Goal: Information Seeking & Learning: Learn about a topic

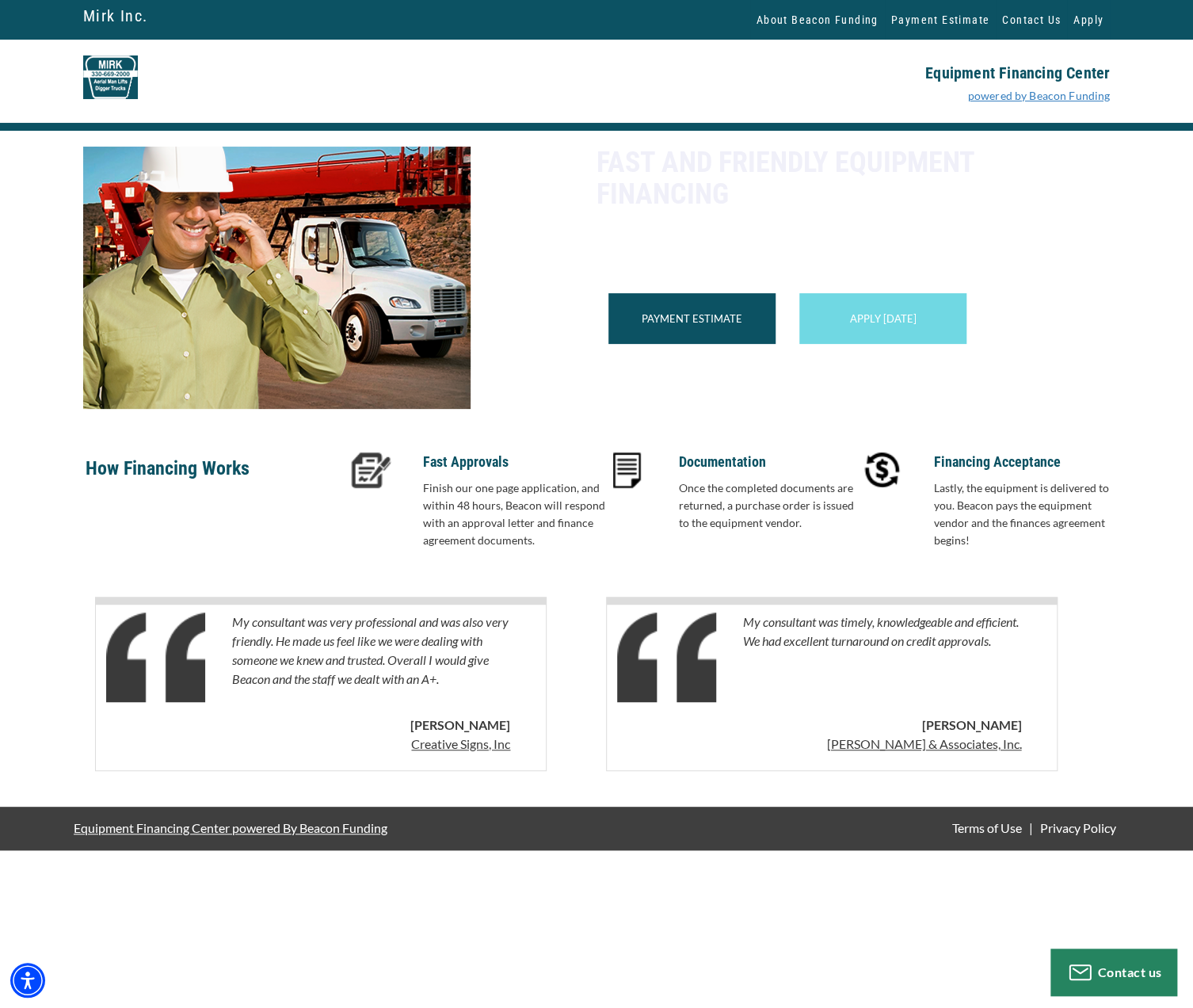
click at [1011, 102] on link "powered by Beacon Funding" at bounding box center [1039, 95] width 142 height 13
click at [672, 343] on div "Payment Estimate" at bounding box center [692, 318] width 168 height 50
click at [663, 336] on div "Payment Estimate" at bounding box center [692, 318] width 168 height 50
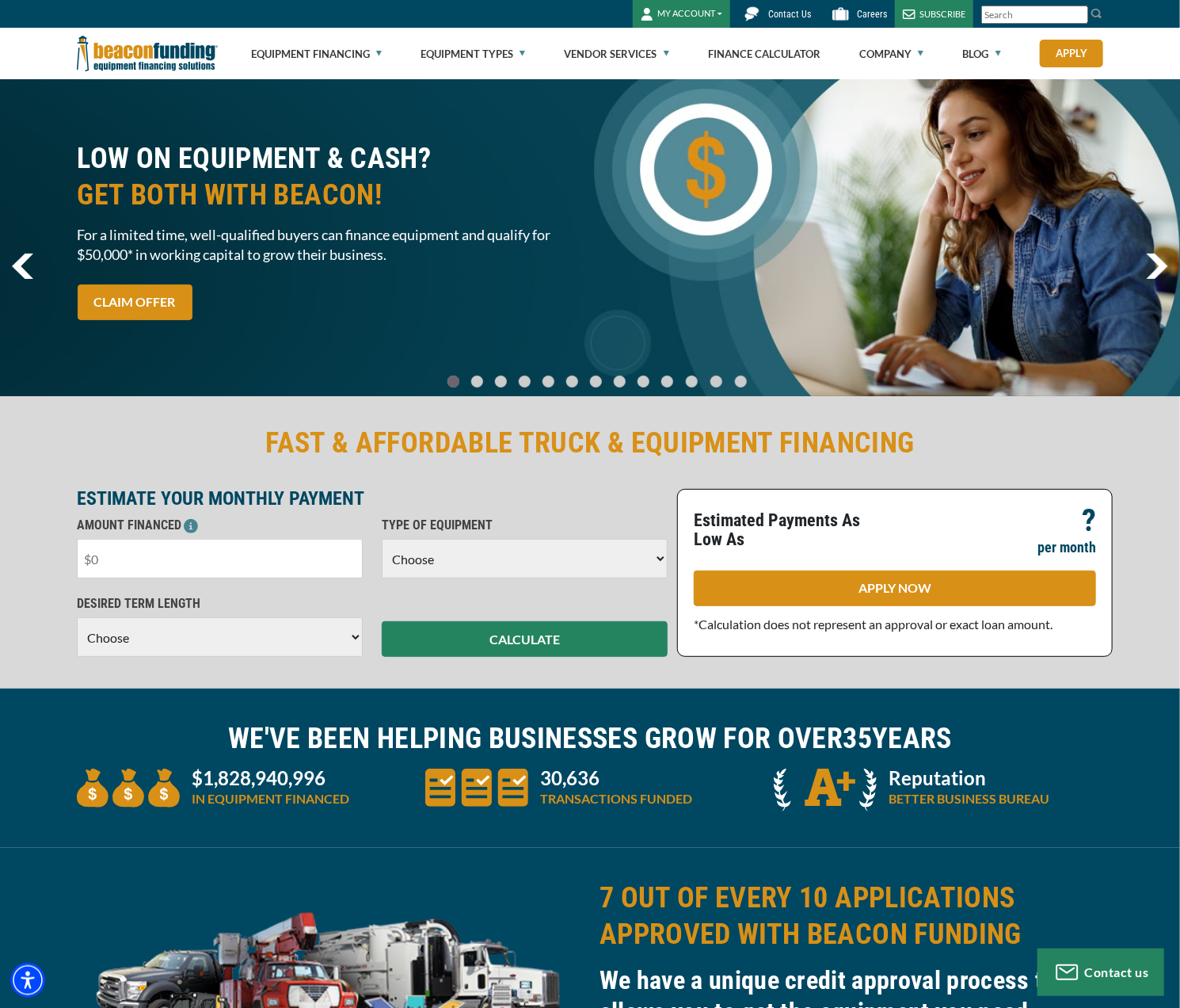
click at [203, 560] on input "text" at bounding box center [220, 558] width 286 height 40
type input "$79,000"
click at [571, 547] on select "Choose Backhoe Boom/Bucket Truck Chipper Commercial Mower Crane DTG/DTF Printin…" at bounding box center [524, 558] width 286 height 40
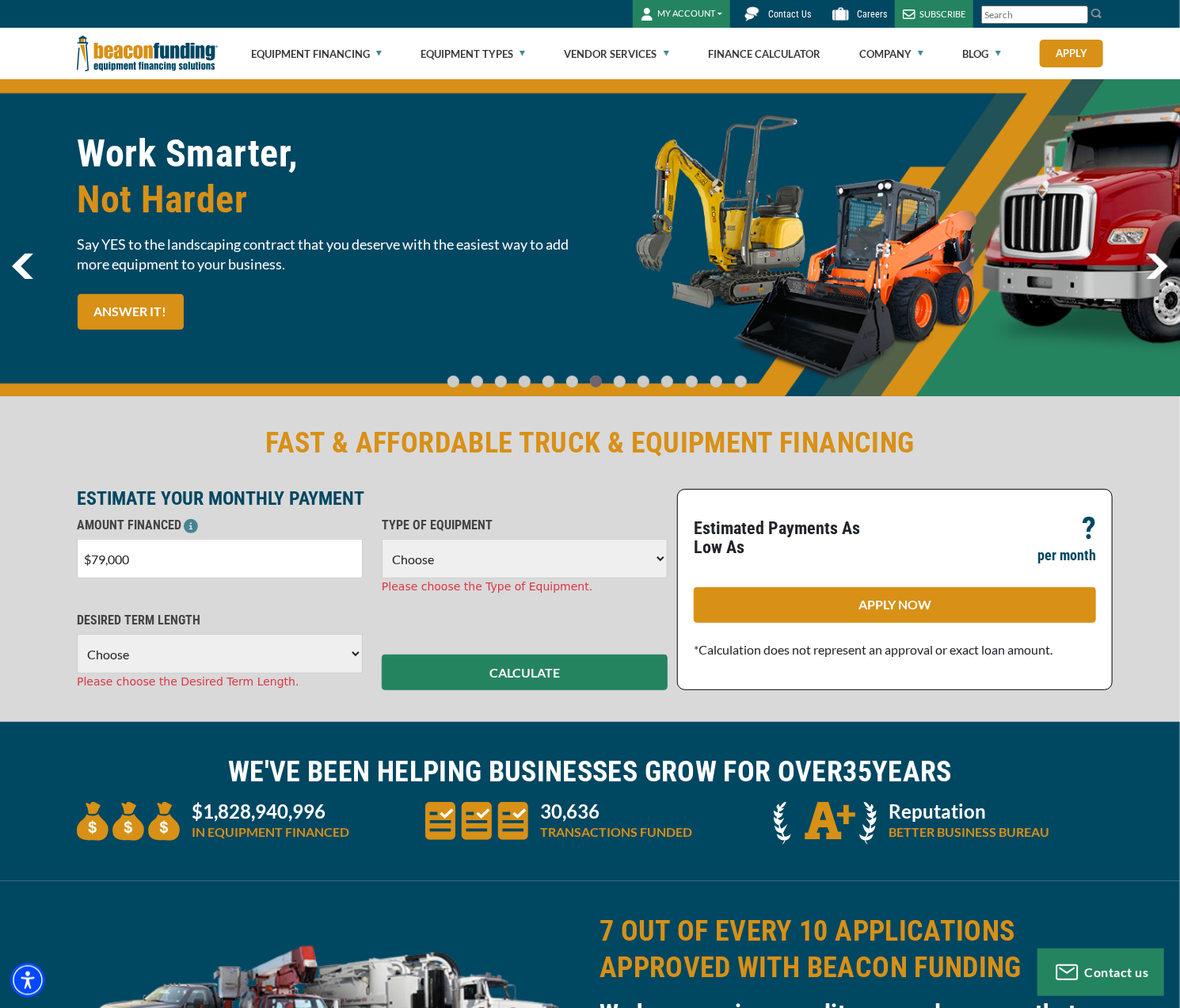
select select "9"
click at [382, 539] on select "Choose Backhoe Boom/Bucket Truck Chipper Commercial Mower Crane DTG/DTF Printin…" at bounding box center [524, 558] width 286 height 40
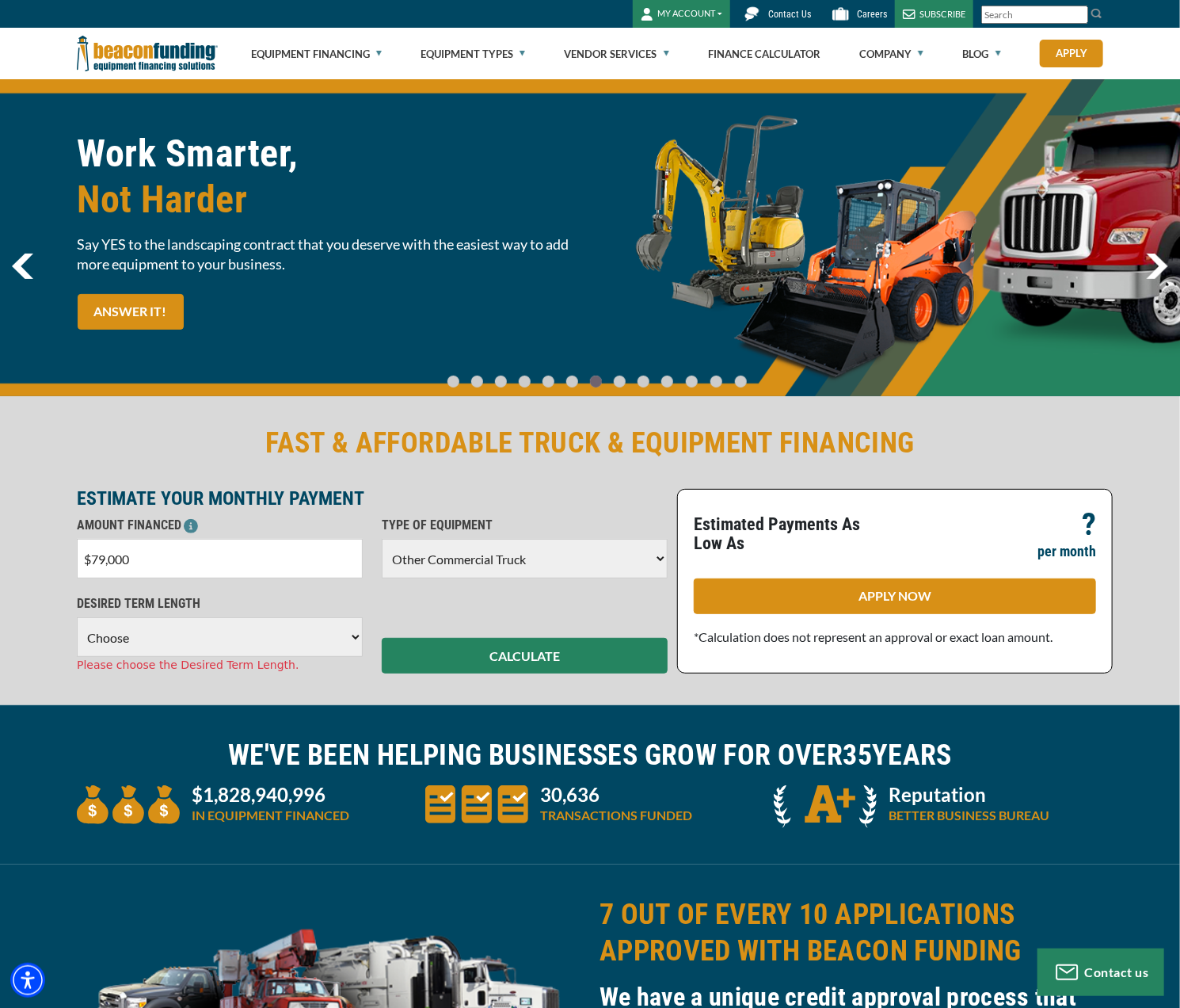
click at [348, 643] on select "Choose 36 Months 48 Months 60 Months" at bounding box center [220, 637] width 286 height 40
select select "60"
click at [77, 617] on select "Choose 36 Months 48 Months 60 Months" at bounding box center [220, 637] width 286 height 40
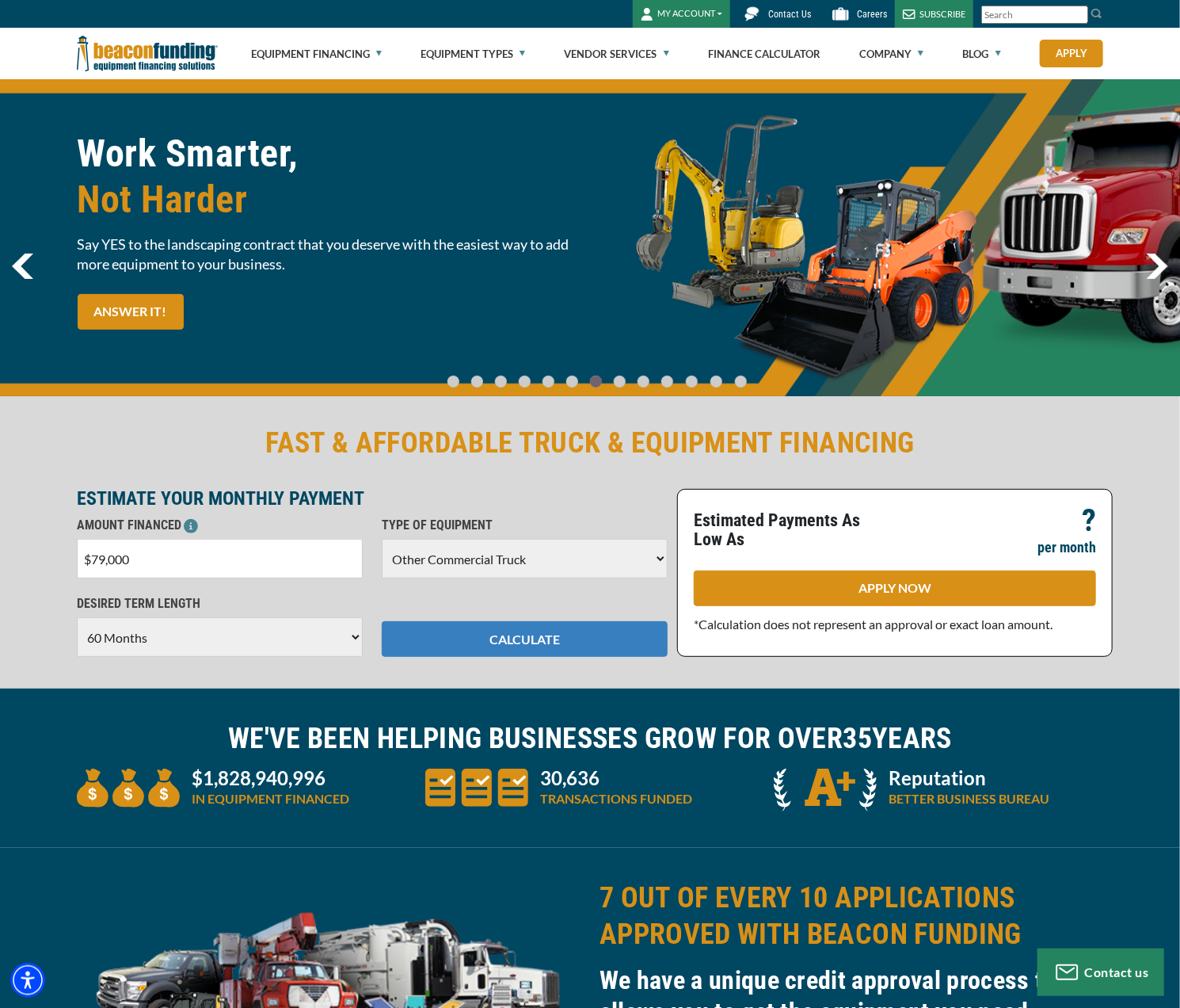
click at [544, 639] on button "CALCULATE" at bounding box center [524, 638] width 286 height 35
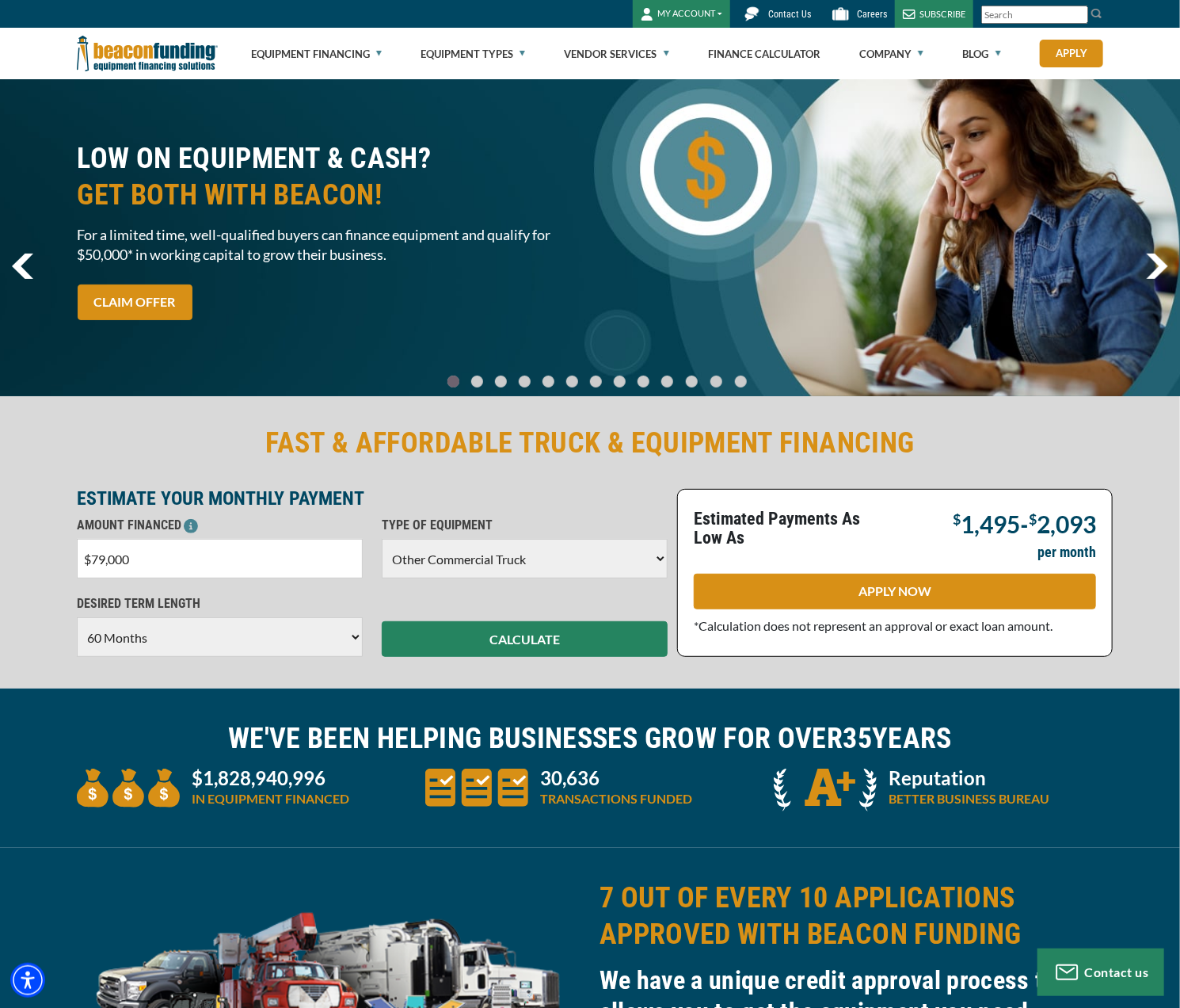
click at [1153, 265] on img "next" at bounding box center [1158, 265] width 22 height 25
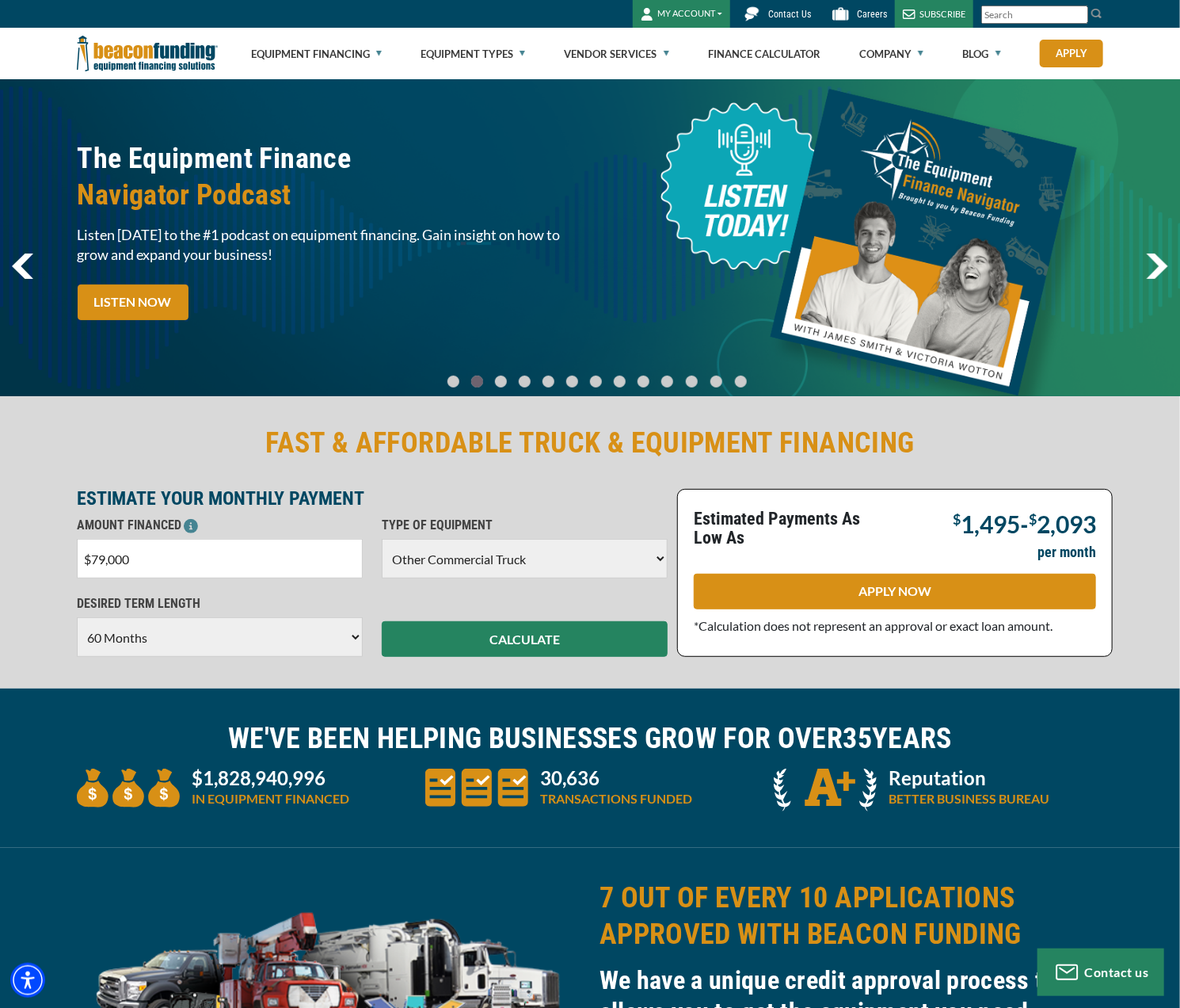
click at [1153, 265] on img "next" at bounding box center [1158, 265] width 22 height 25
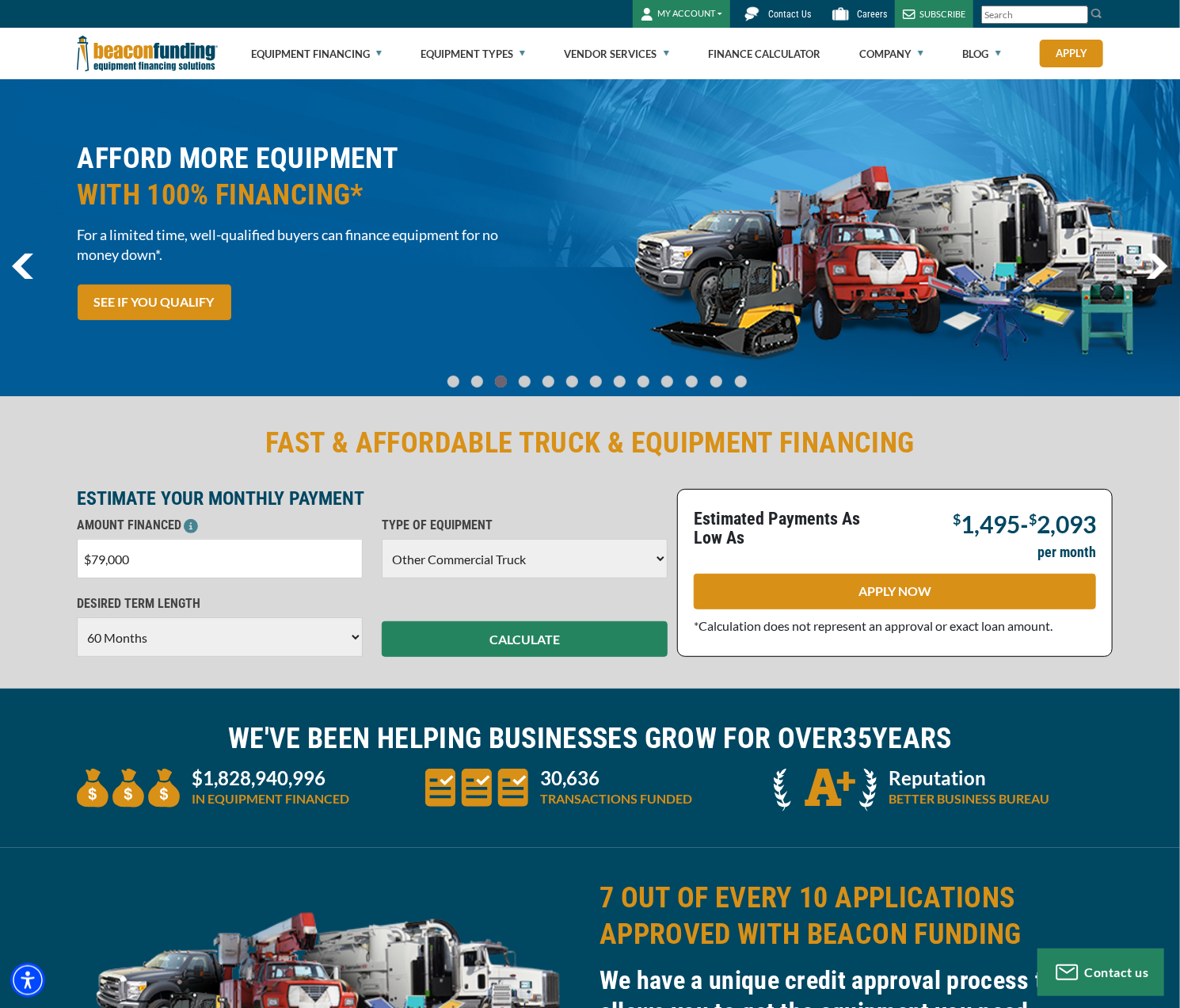
click at [1153, 265] on img "next" at bounding box center [1158, 265] width 22 height 25
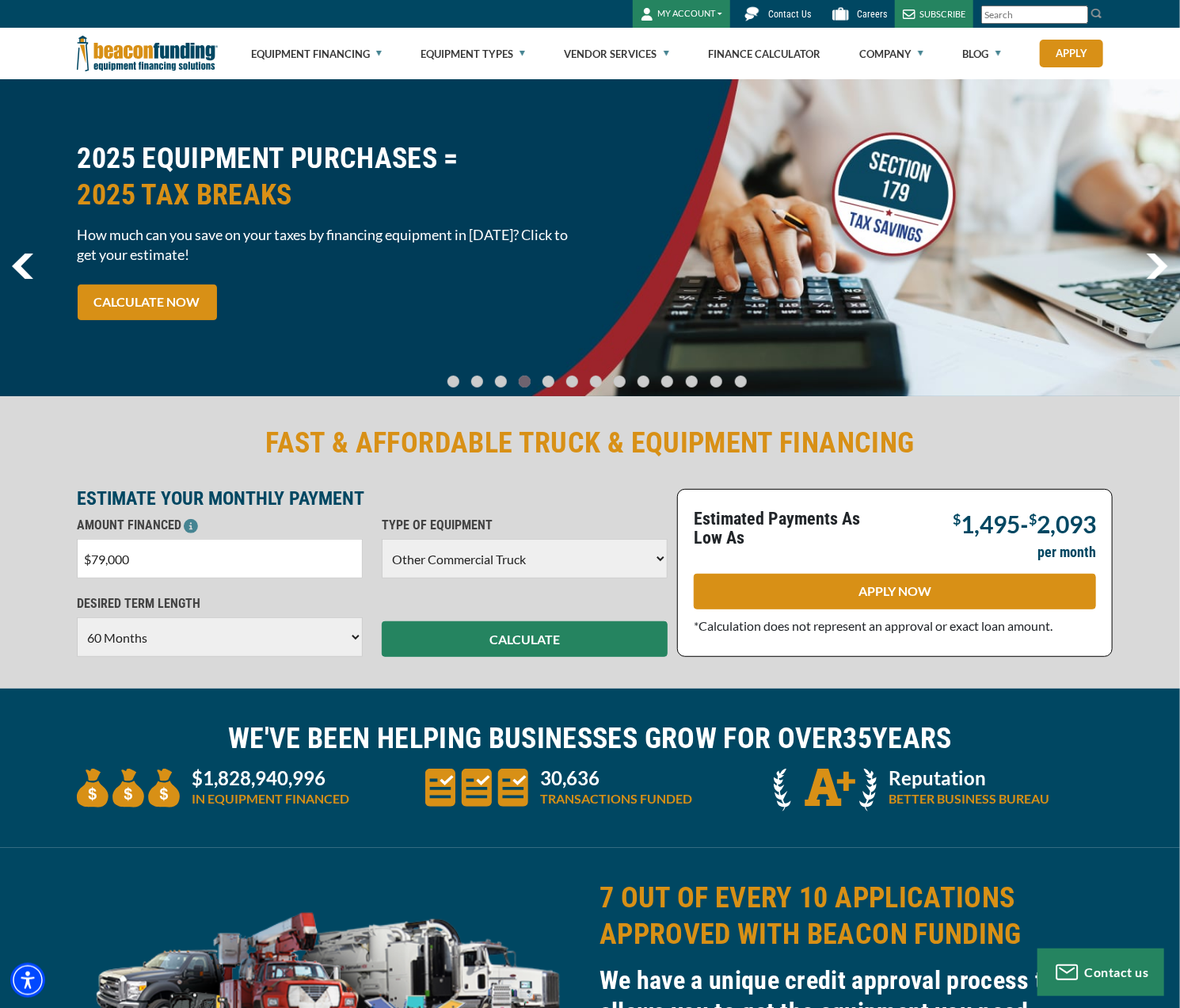
click at [1153, 265] on img "next" at bounding box center [1158, 265] width 22 height 25
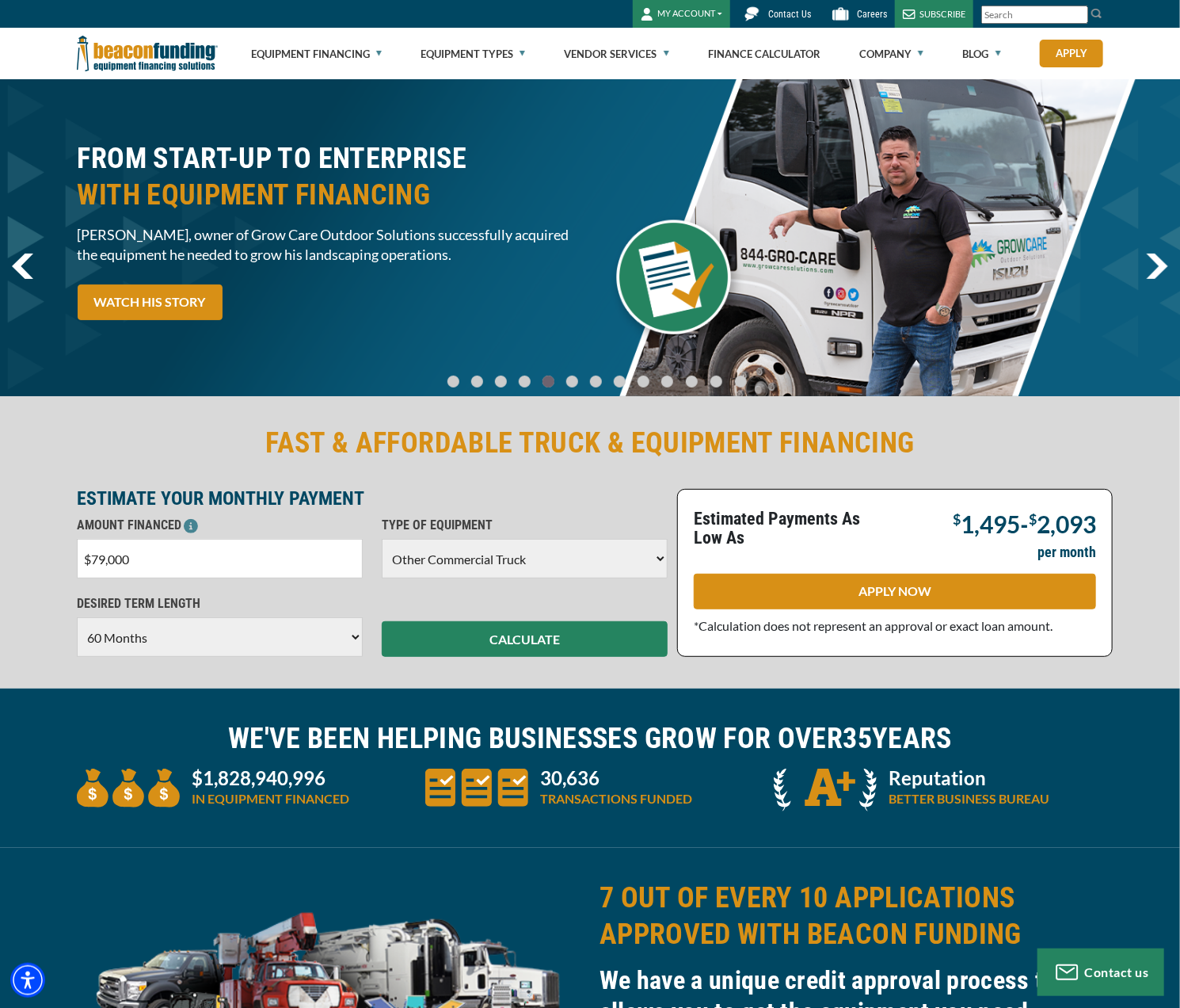
click at [24, 265] on img "previous" at bounding box center [22, 265] width 21 height 25
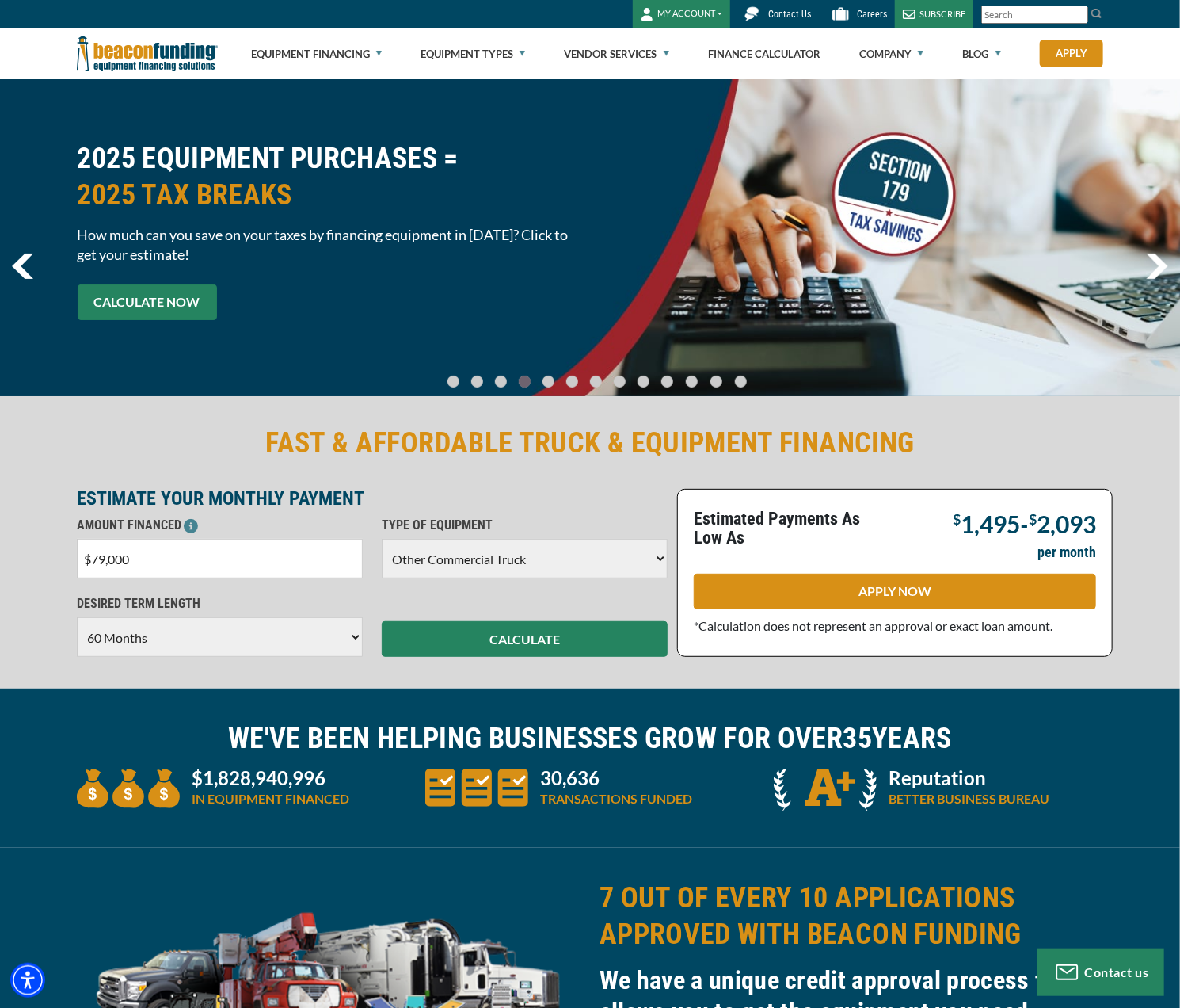
click at [124, 302] on link "CALCULATE NOW" at bounding box center [147, 302] width 140 height 35
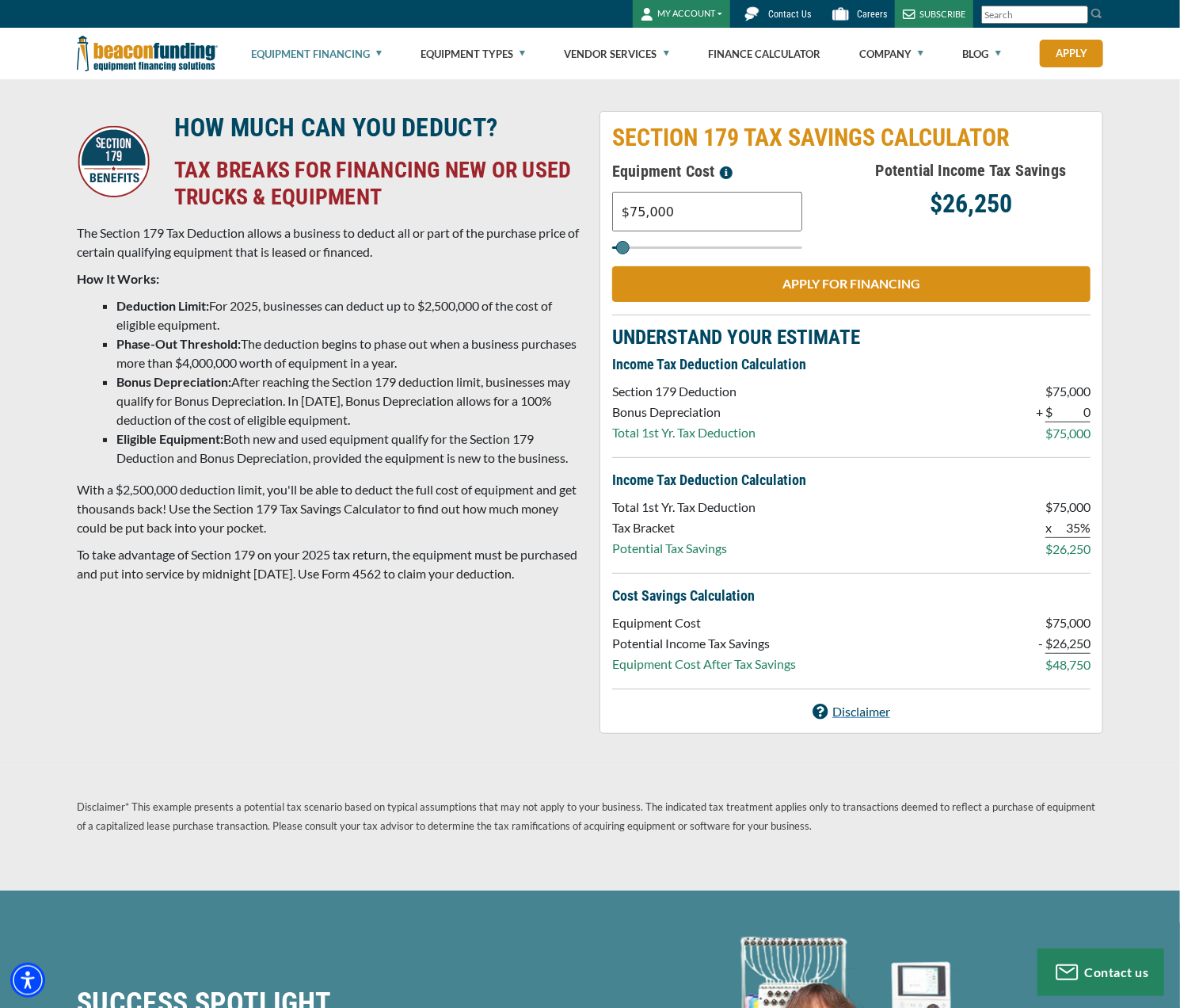
drag, startPoint x: 624, startPoint y: 255, endPoint x: 649, endPoint y: 253, distance: 25.1
click at [649, 253] on div "SECTION 179 TAX SAVINGS CALCULATOR Equipment Cost $75,000 Potential Income Tax …" at bounding box center [851, 422] width 503 height 623
type input "$316,000"
type input "316000"
click at [637, 248] on input "Select range" at bounding box center [707, 248] width 190 height 3
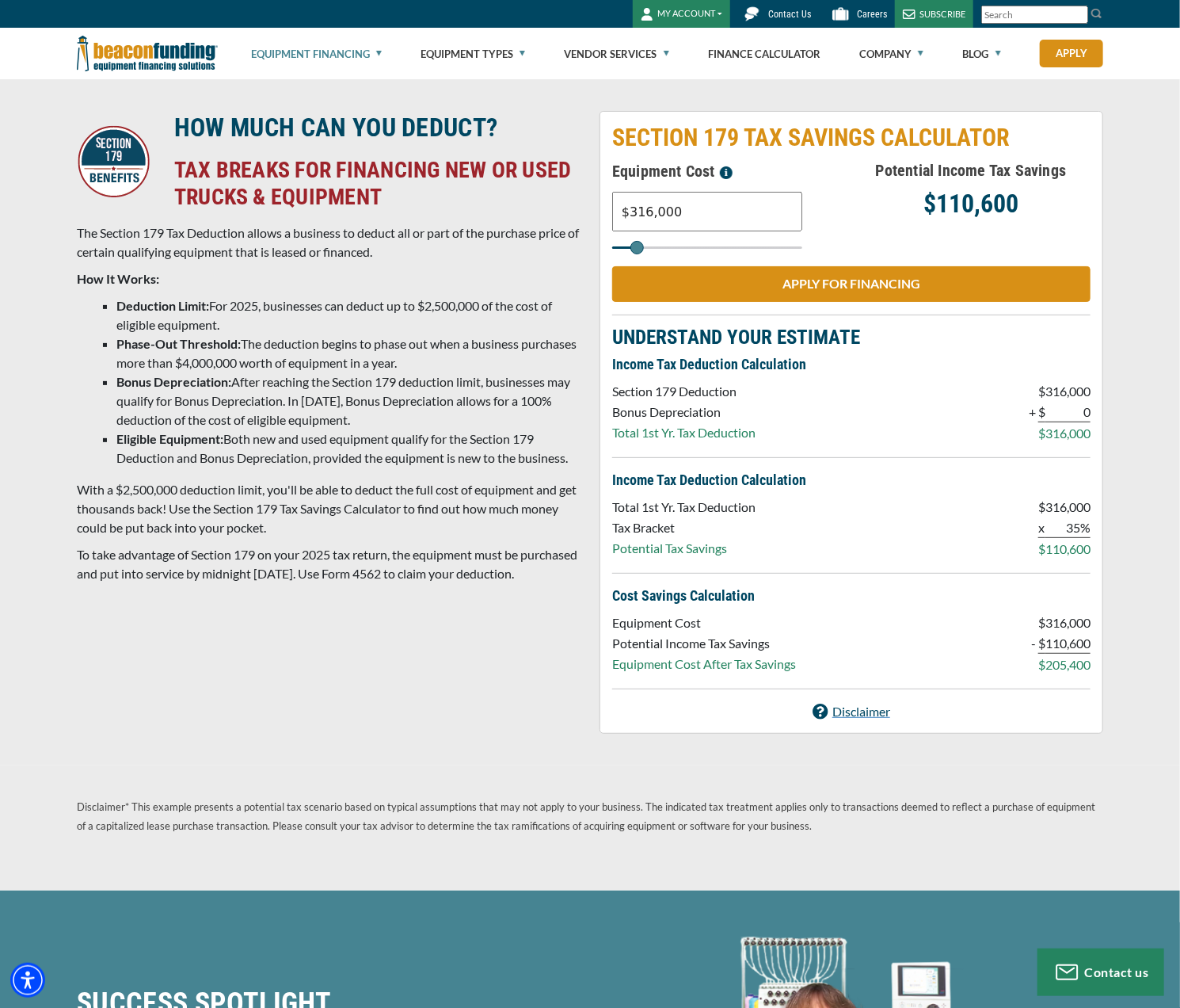
type input "$897,000"
type input "897000"
click at [672, 248] on input "Select range" at bounding box center [707, 248] width 190 height 3
type input "$1,445,000"
type input "1445000"
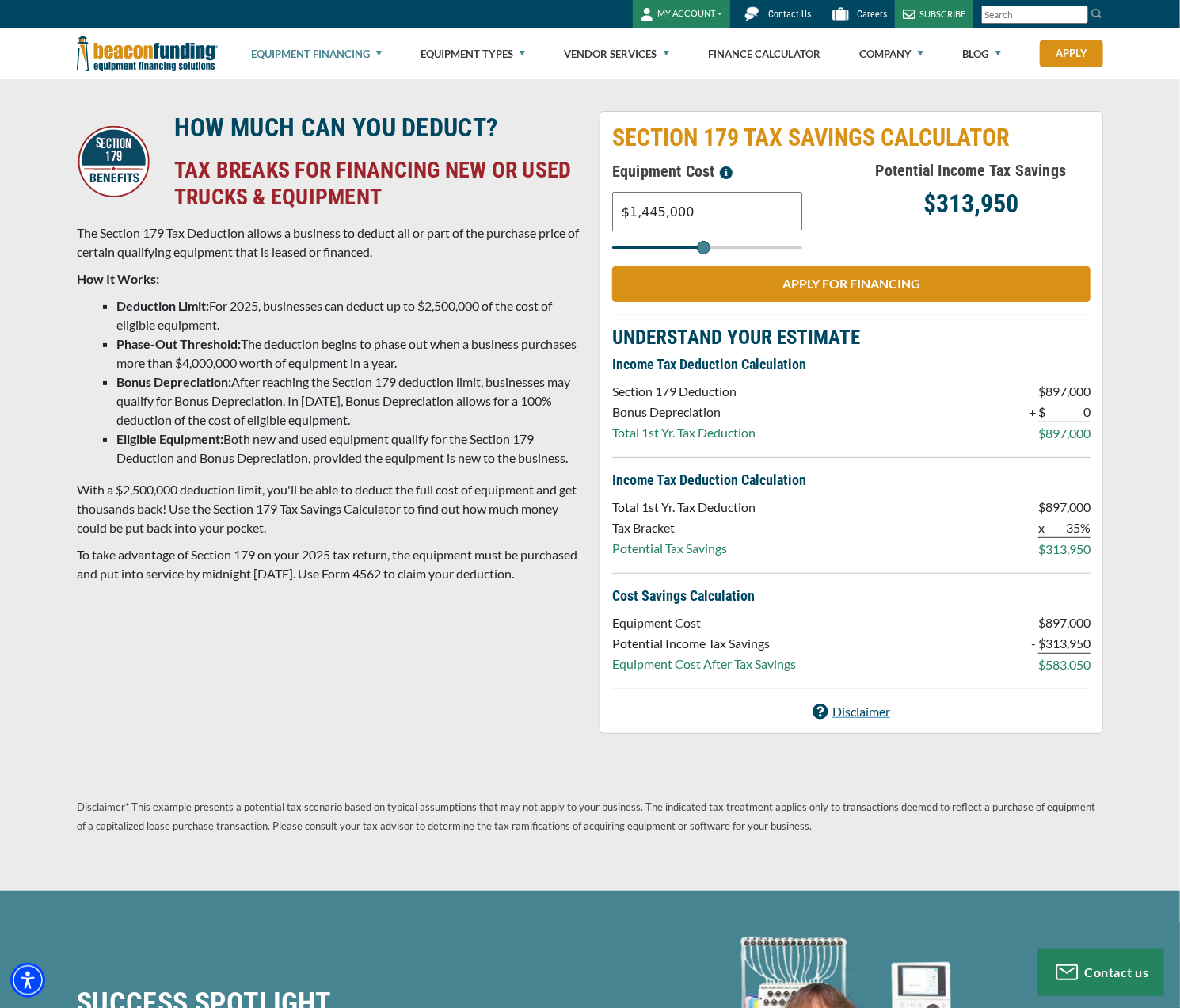
type input "$1,434,000"
type input "1434000"
click at [704, 249] on input "Select range" at bounding box center [707, 248] width 190 height 3
type input "$1,305,000"
type input "1305000"
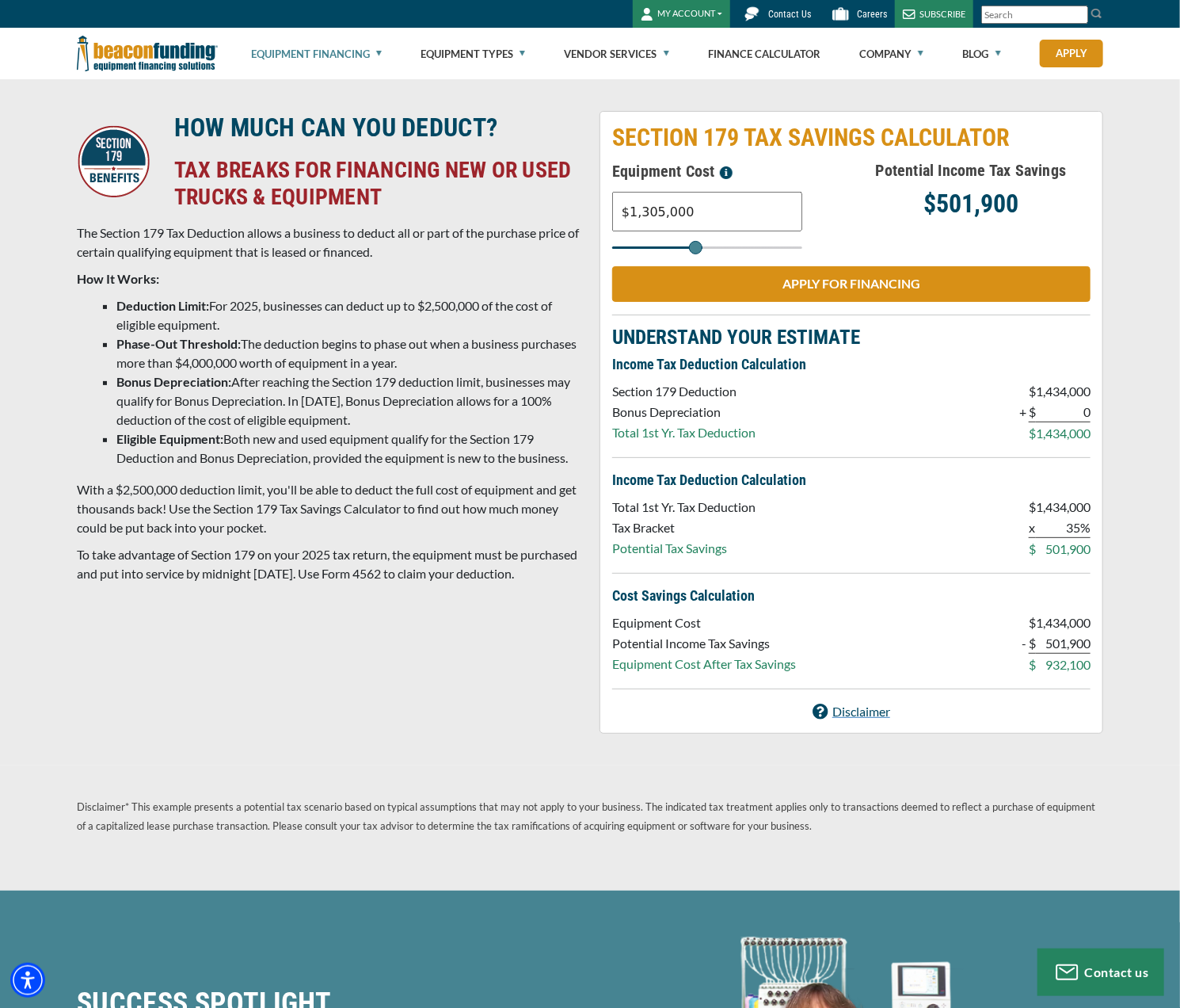
type input "$1,284,000"
type input "1284000"
type input "$1,262,000"
type input "1262000"
type input "$1,252,000"
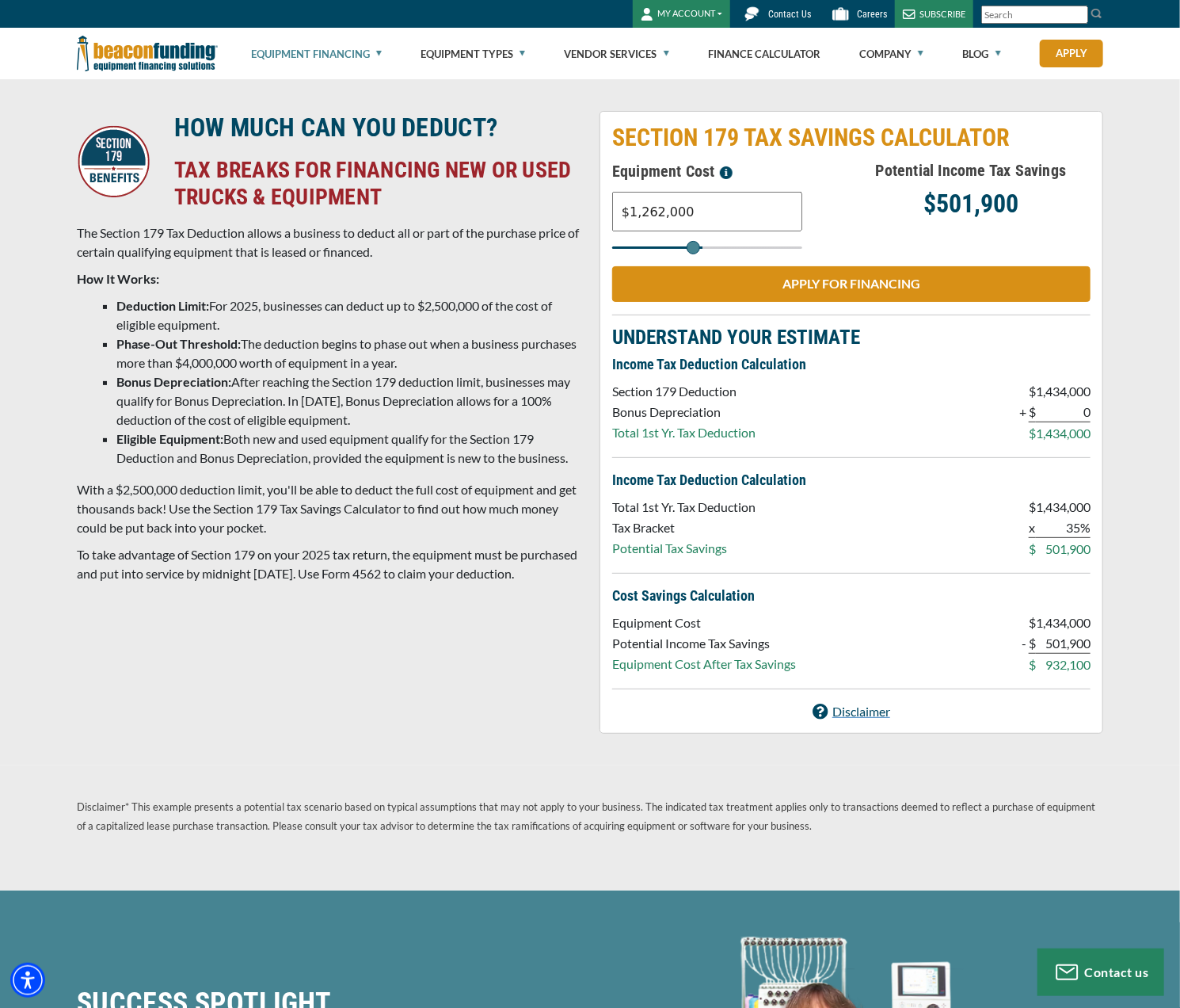
type input "1252000"
type input "$1,241,000"
type input "1241000"
type input "$1,219,000"
type input "1219000"
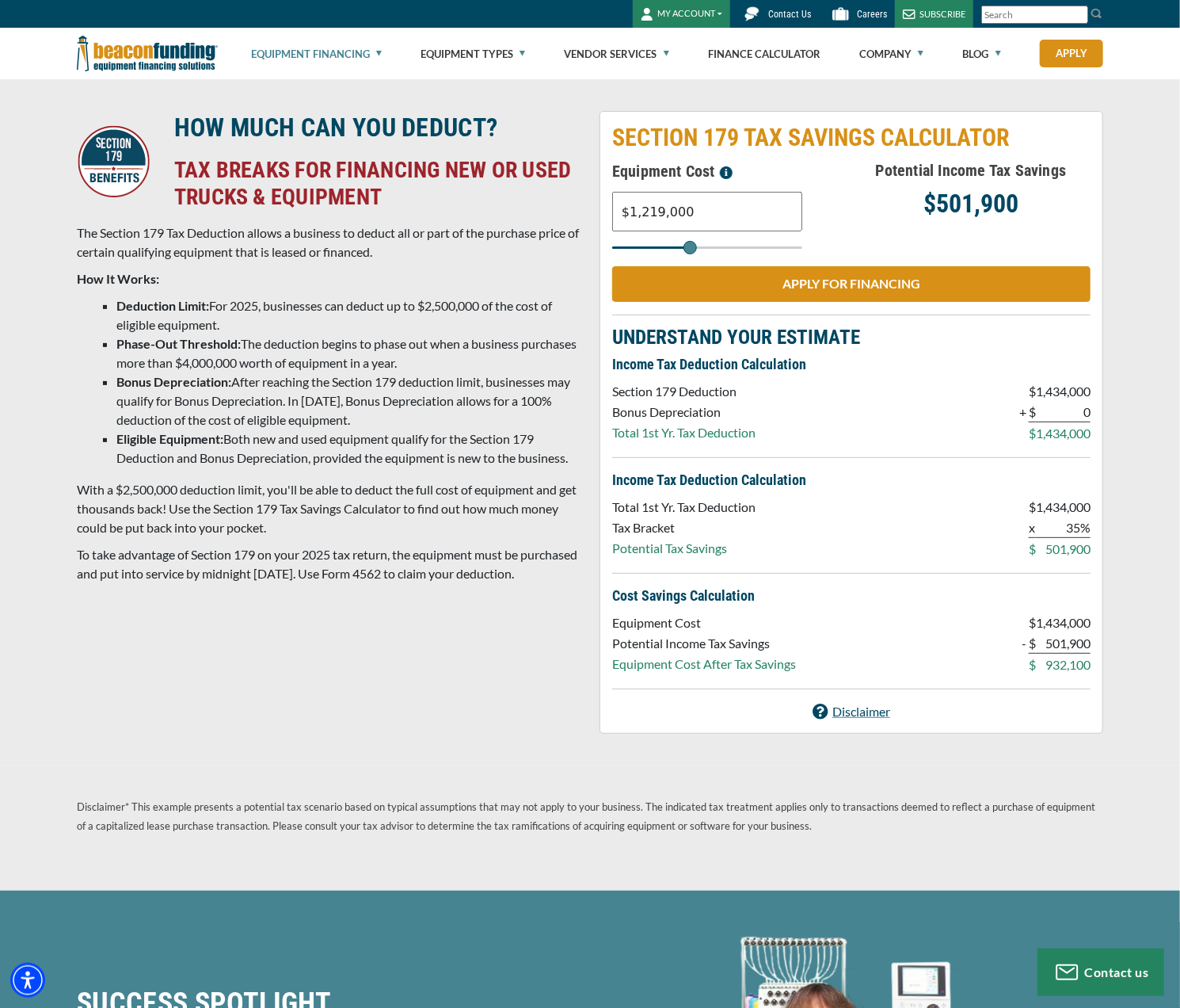
type input "$1,209,000"
type input "1209000"
type input "$1,198,000"
type input "1198000"
type input "$1,187,000"
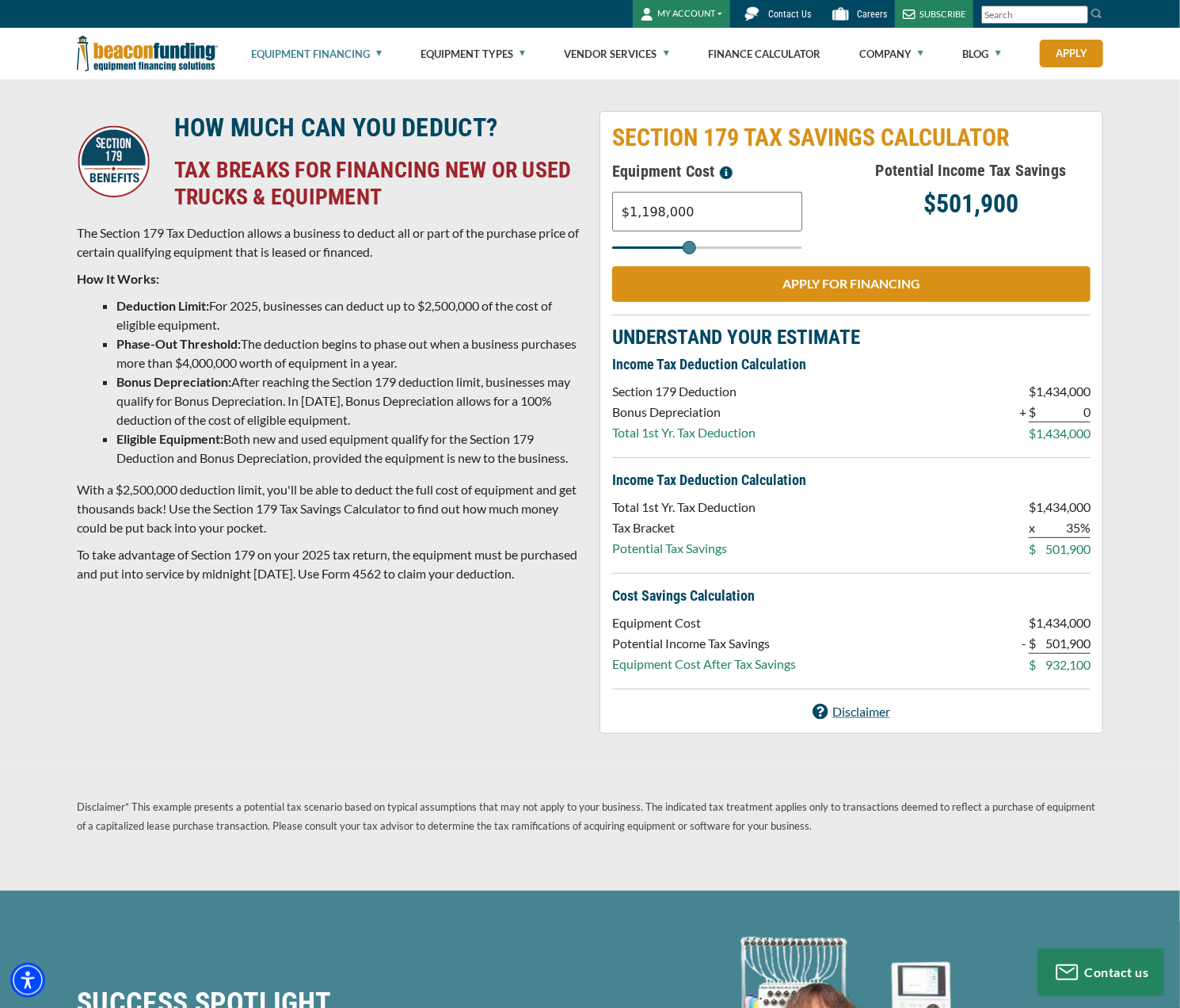
type input "1187000"
type input "$1,166,000"
type input "1166000"
type input "$1,155,000"
type input "1155000"
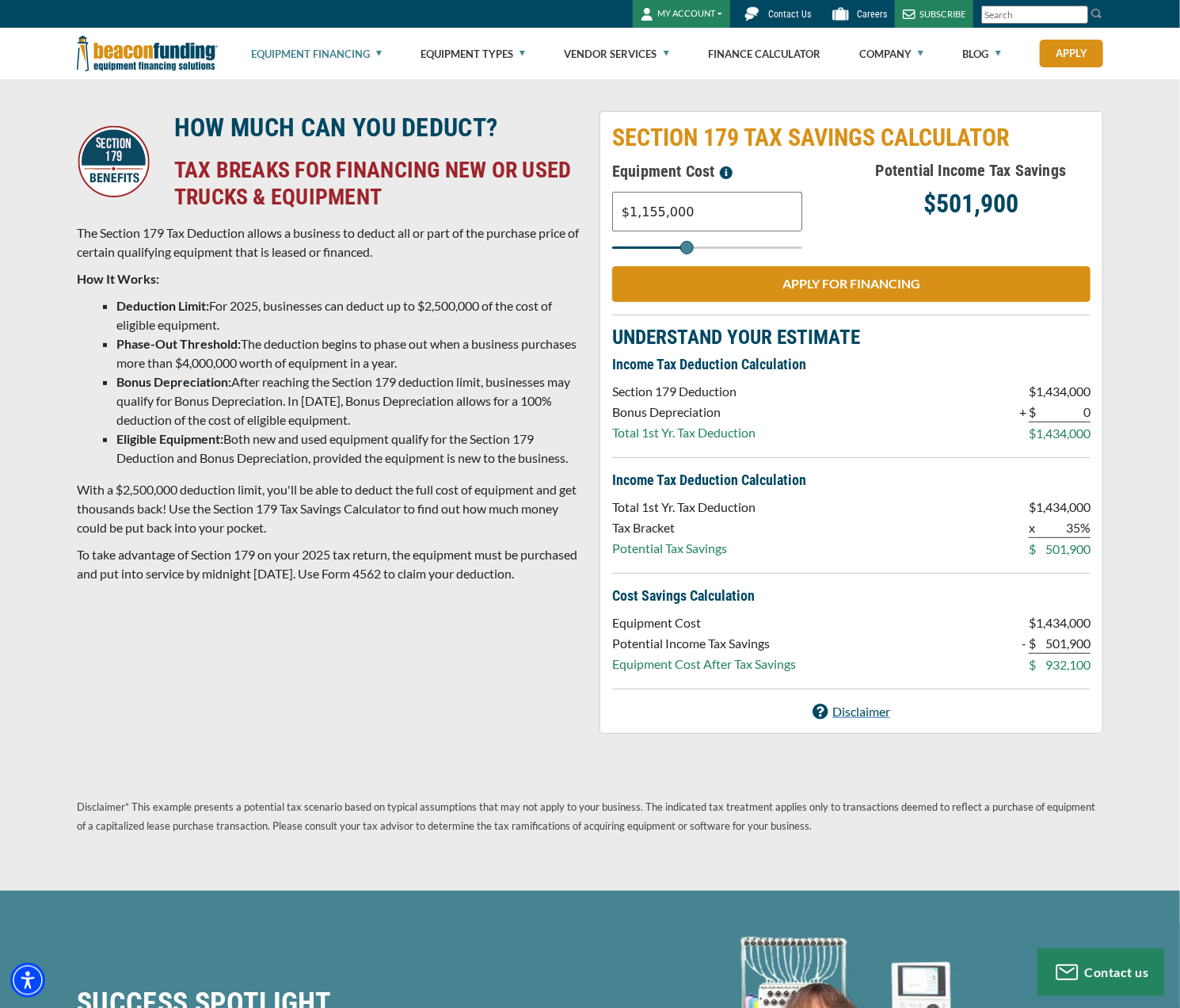
type input "$1,144,000"
type input "1144000"
type input "$1,133,000"
type input "1133000"
type input "$1,123,000"
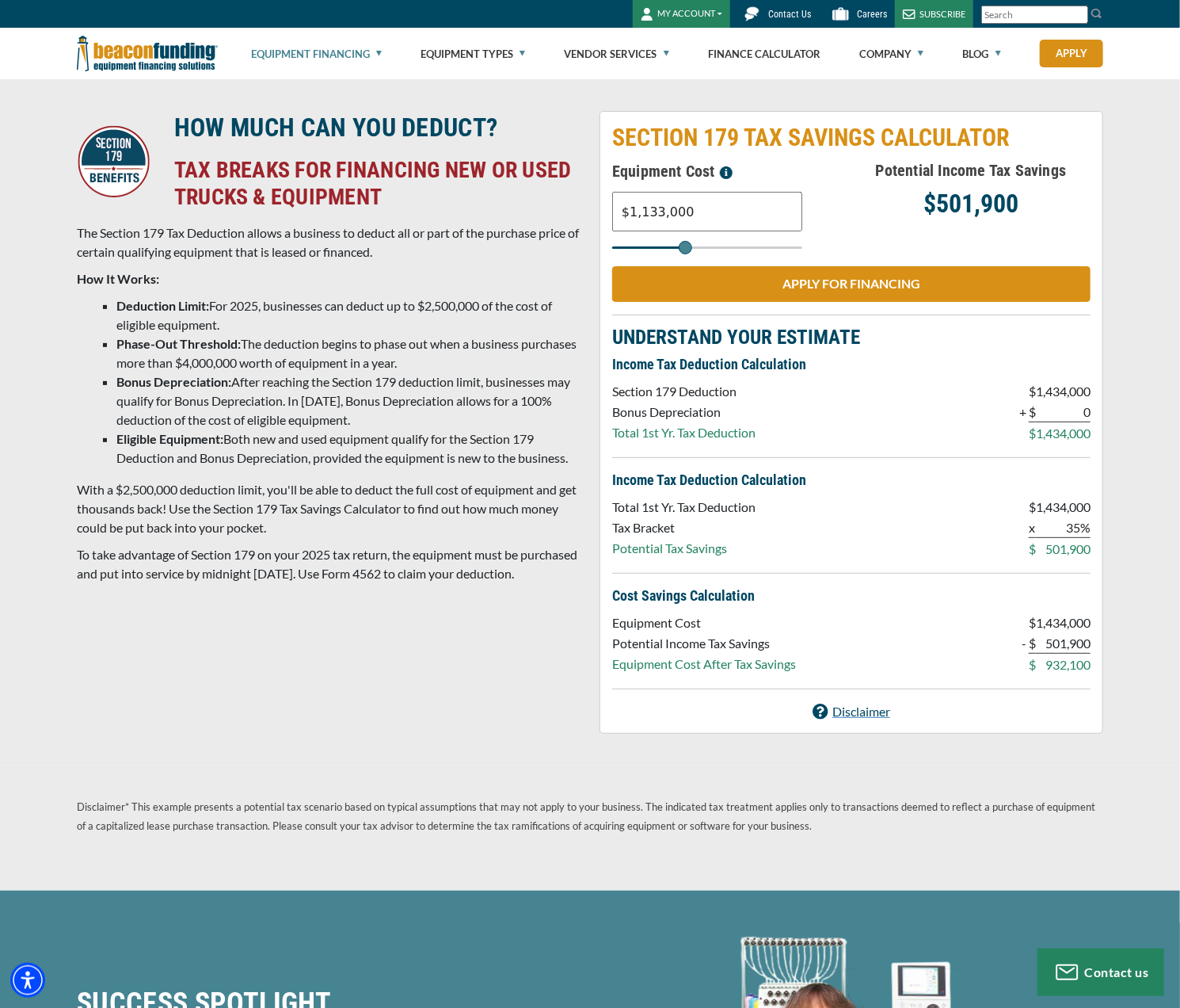
type input "1123000"
type input "$1,112,000"
type input "1112000"
type input "$1,101,000"
type input "1101000"
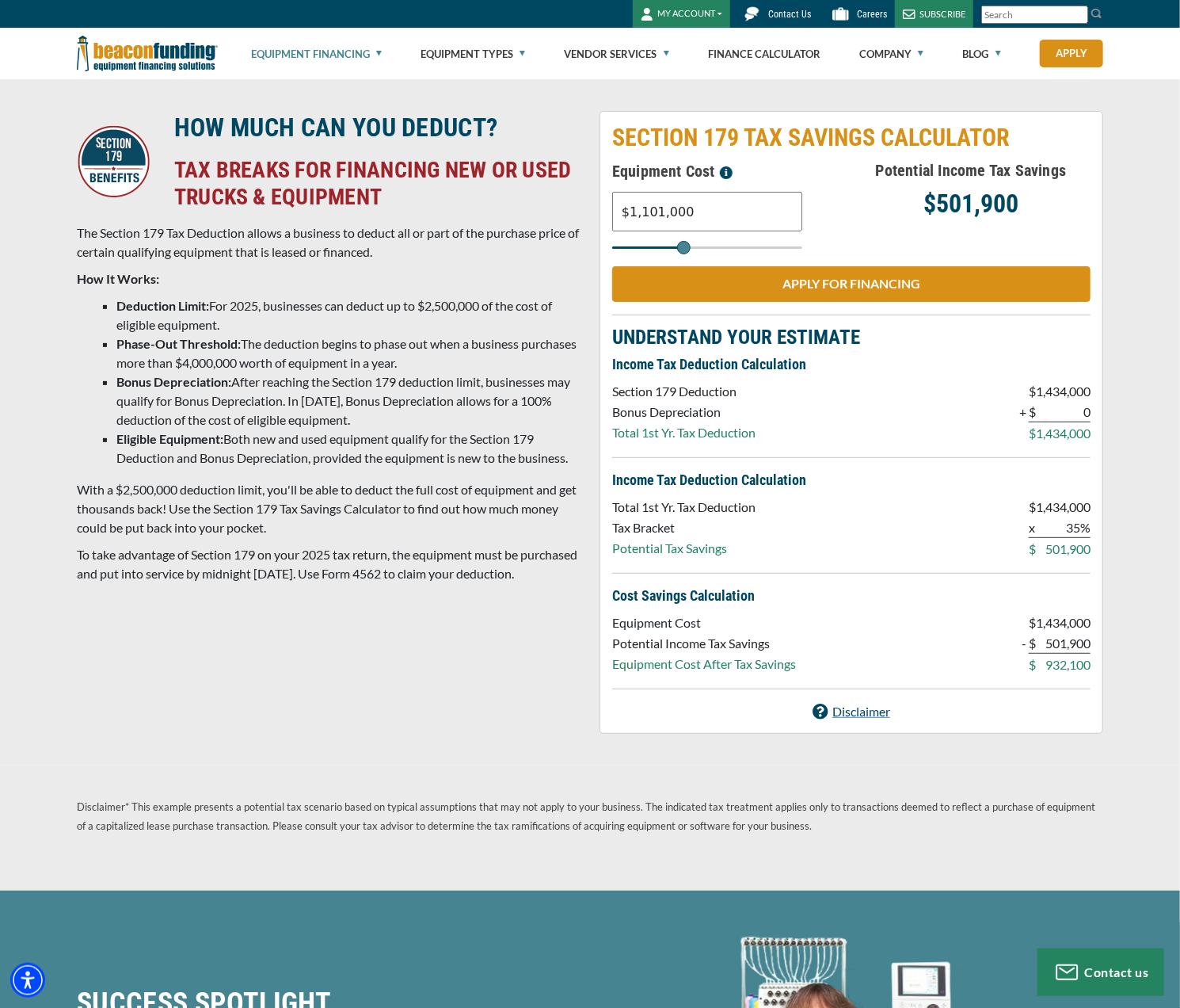
type input "$1,090,000"
type input "1090000"
type input "$1,069,000"
type input "1069000"
type input "$1,058,000"
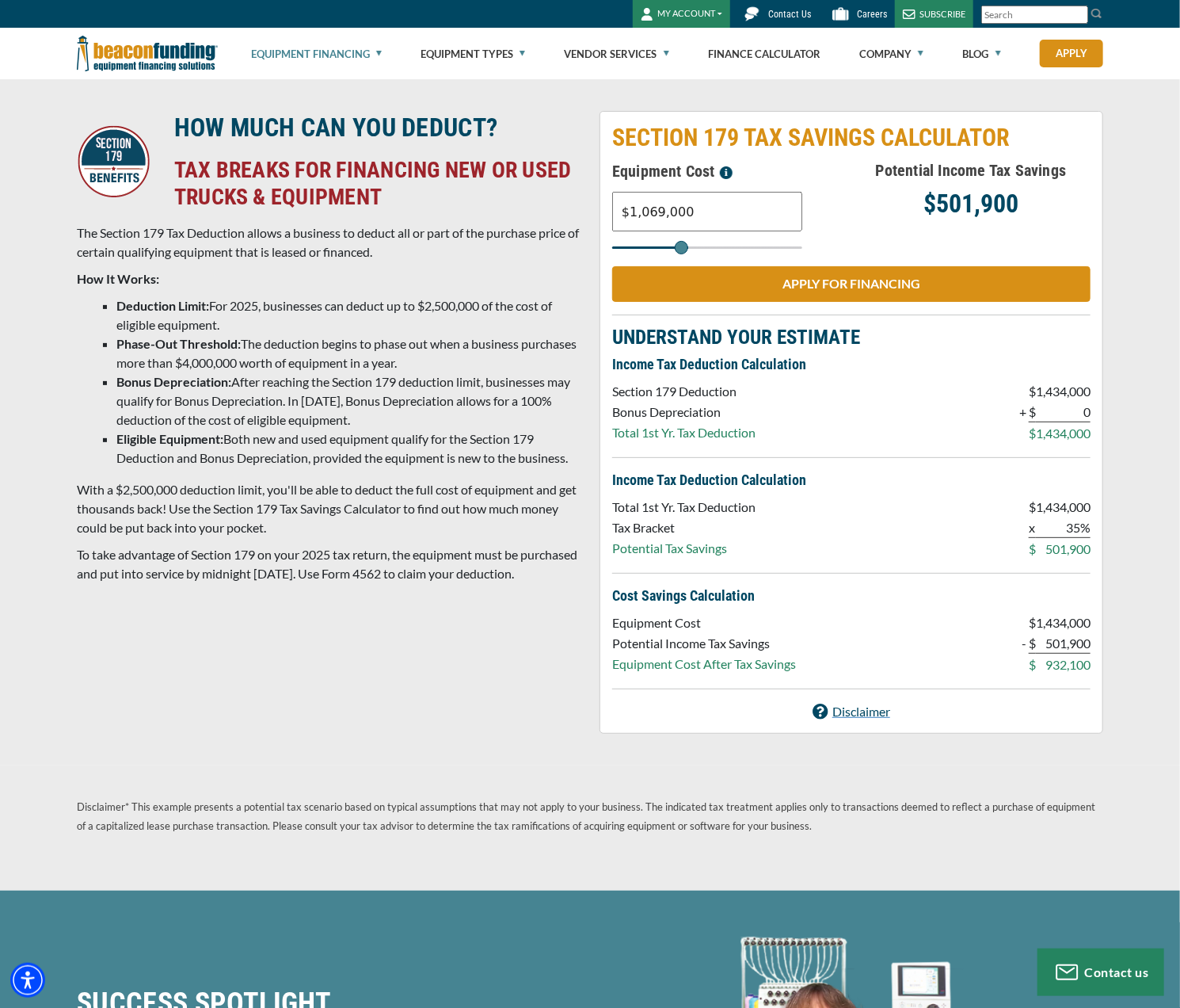
type input "1058000"
type input "$1,036,000"
type input "1036000"
type input "$1,026,000"
drag, startPoint x: 695, startPoint y: 248, endPoint x: 678, endPoint y: 248, distance: 17.0
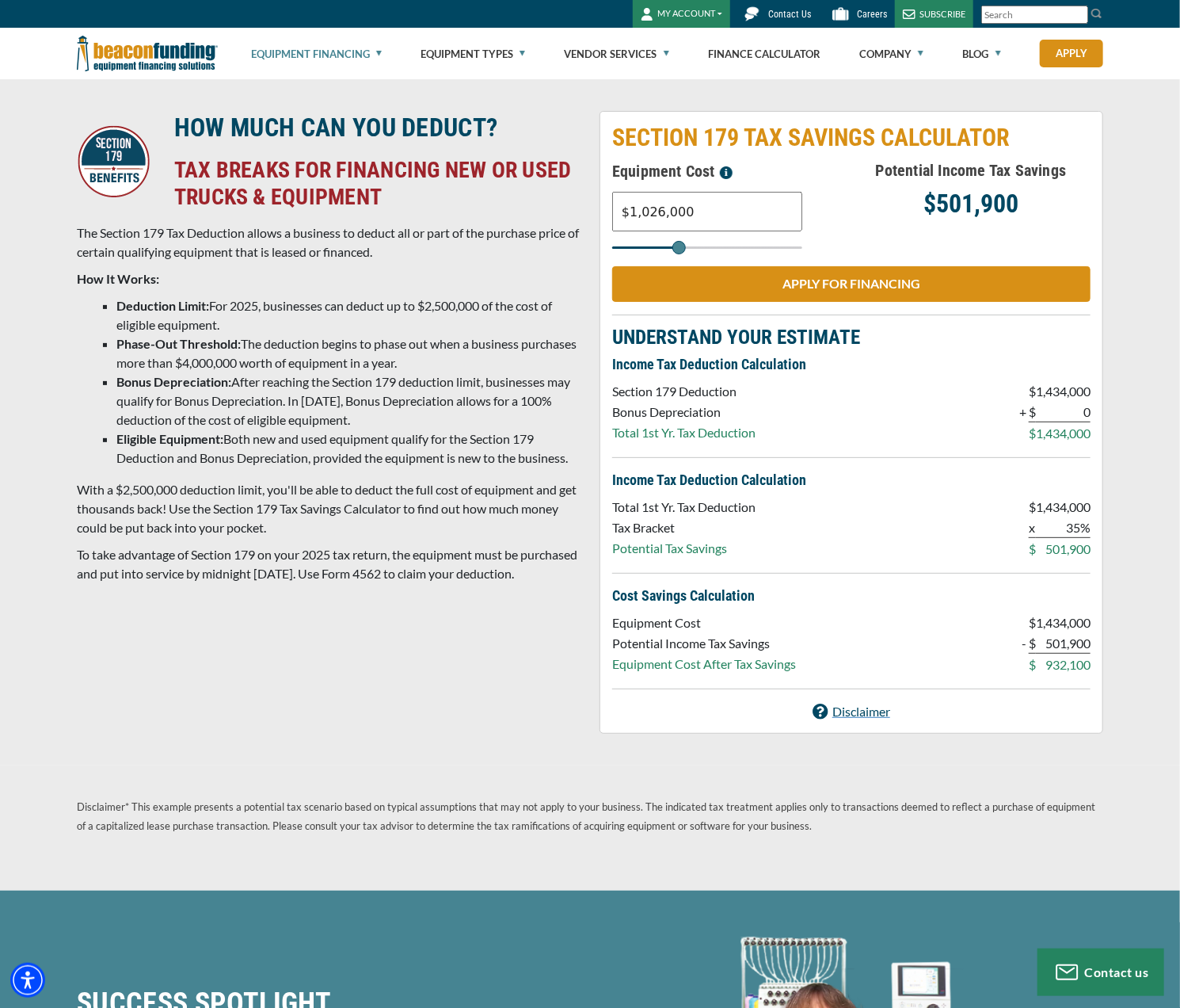
type input "1026000"
click at [678, 248] on input "Select range" at bounding box center [707, 248] width 190 height 3
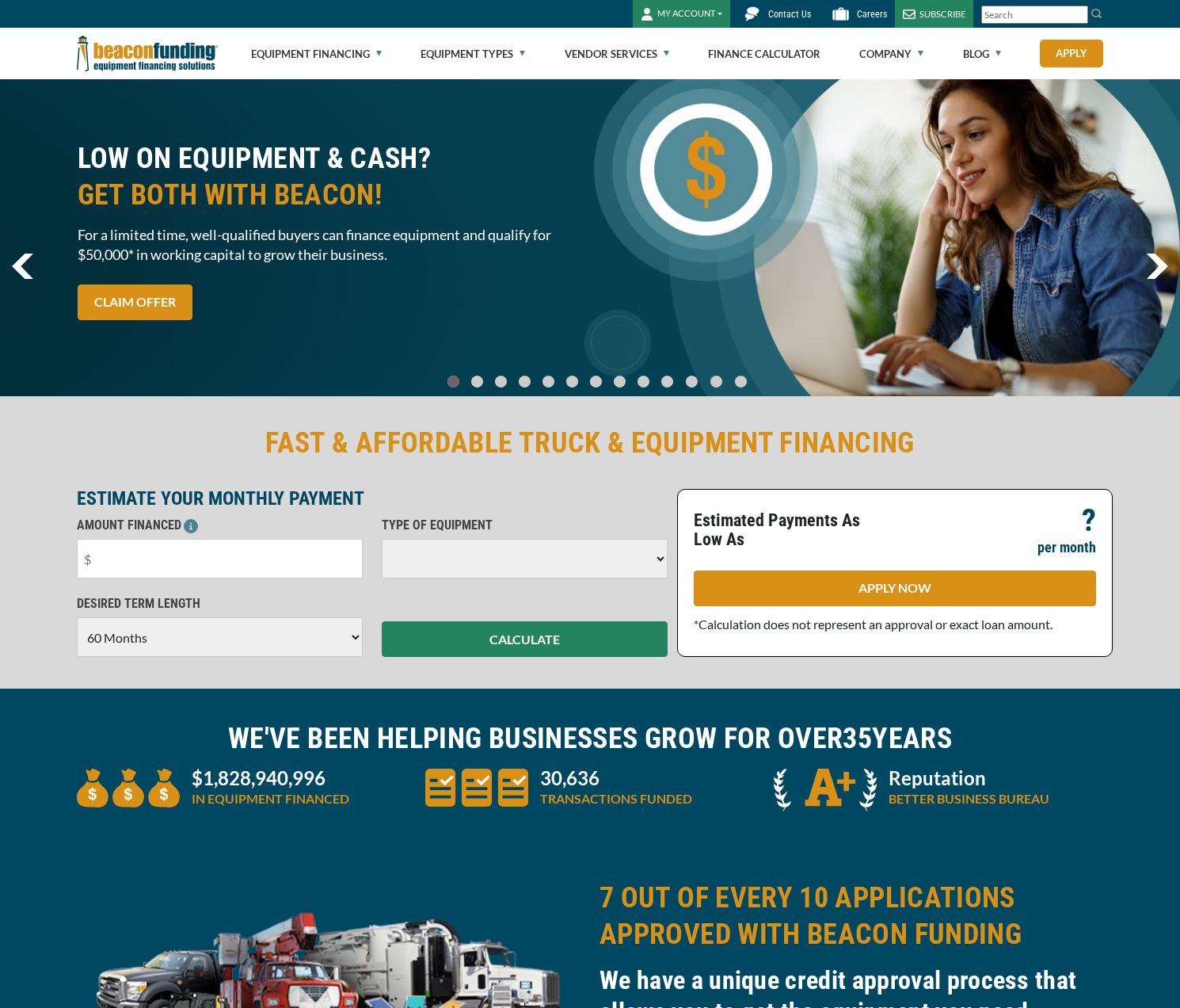
select select "60"
click at [1163, 268] on img "next" at bounding box center [1158, 265] width 22 height 25
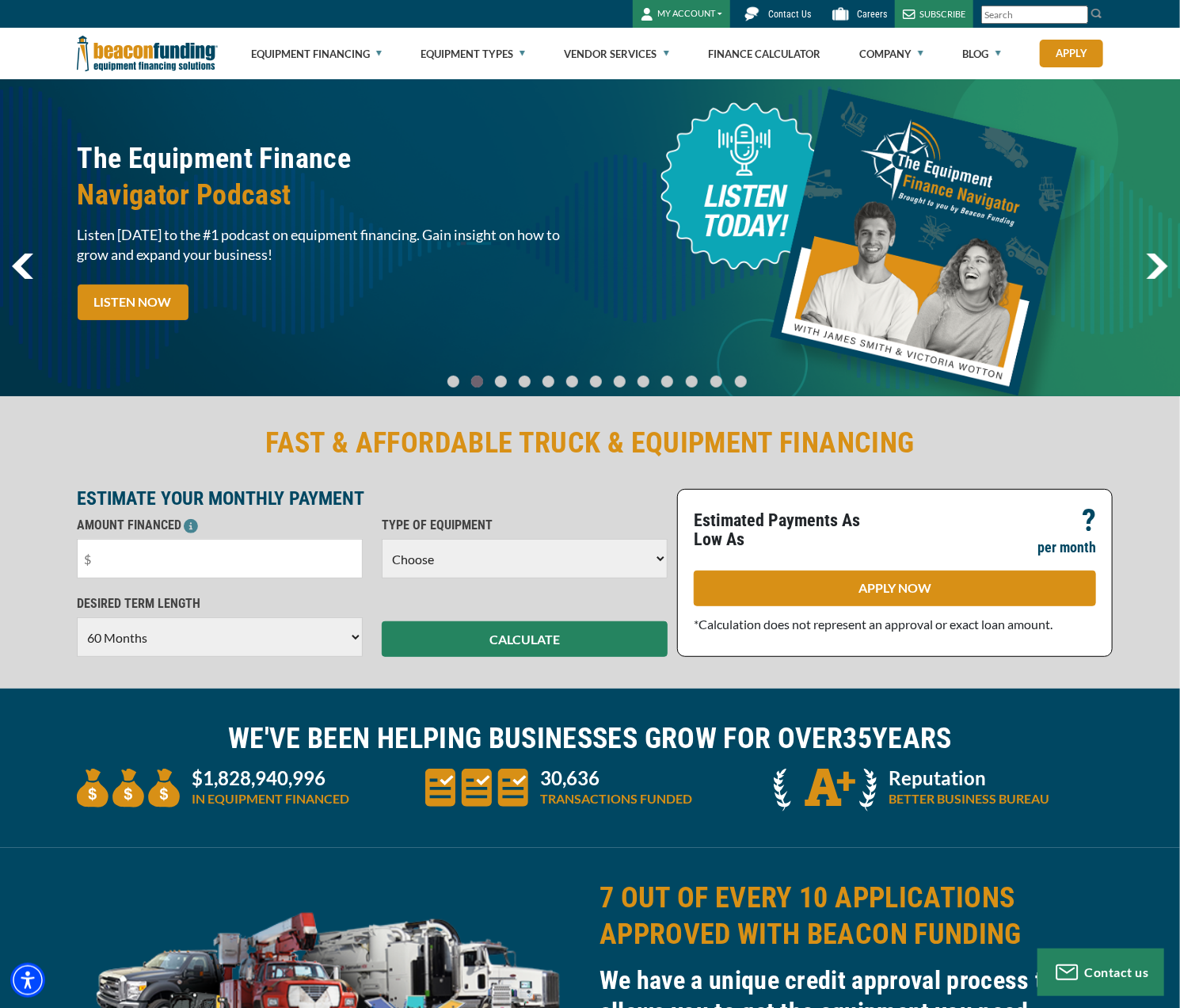
click at [1163, 268] on img "next" at bounding box center [1158, 265] width 22 height 25
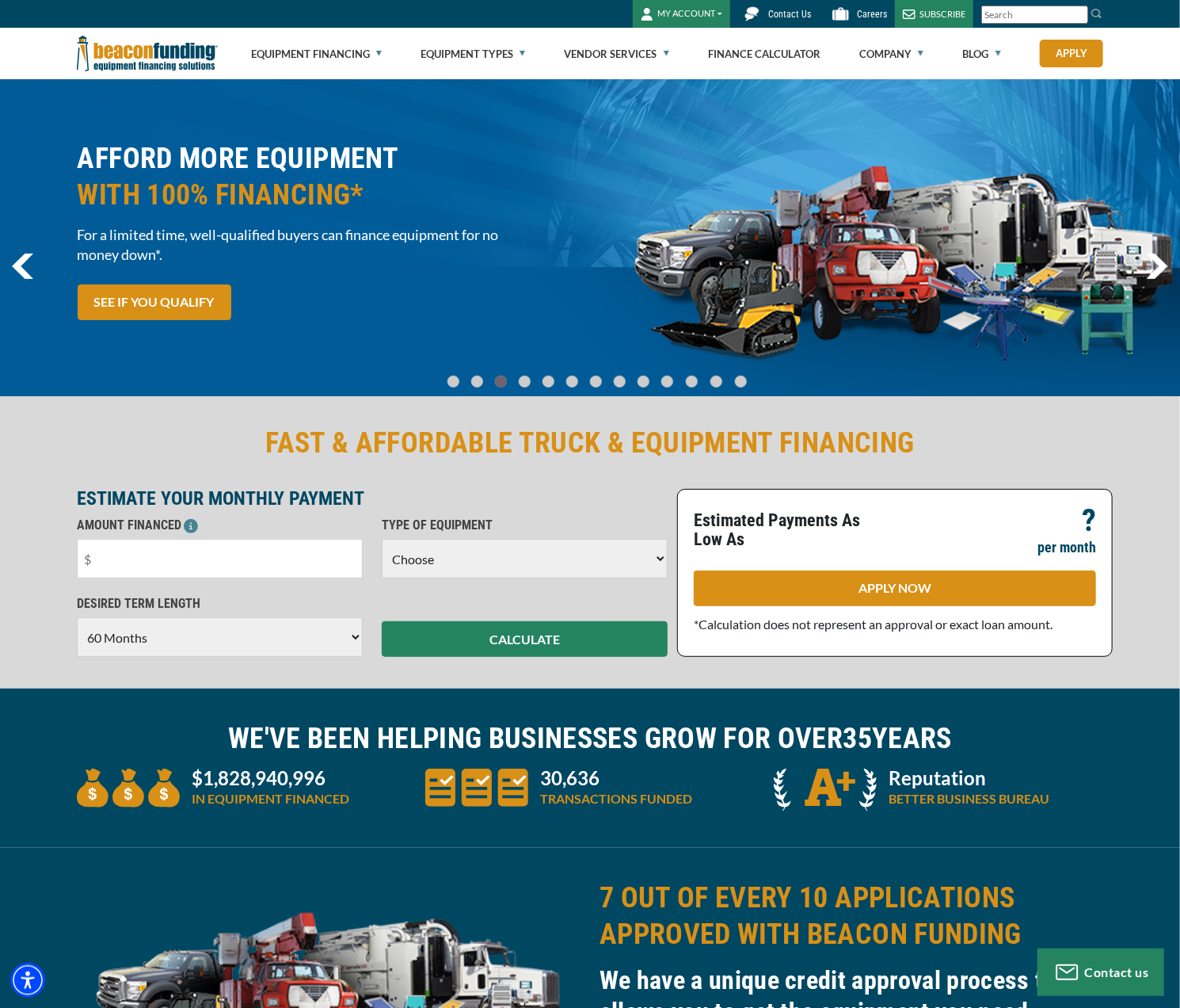
click at [1163, 268] on img "next" at bounding box center [1158, 265] width 22 height 25
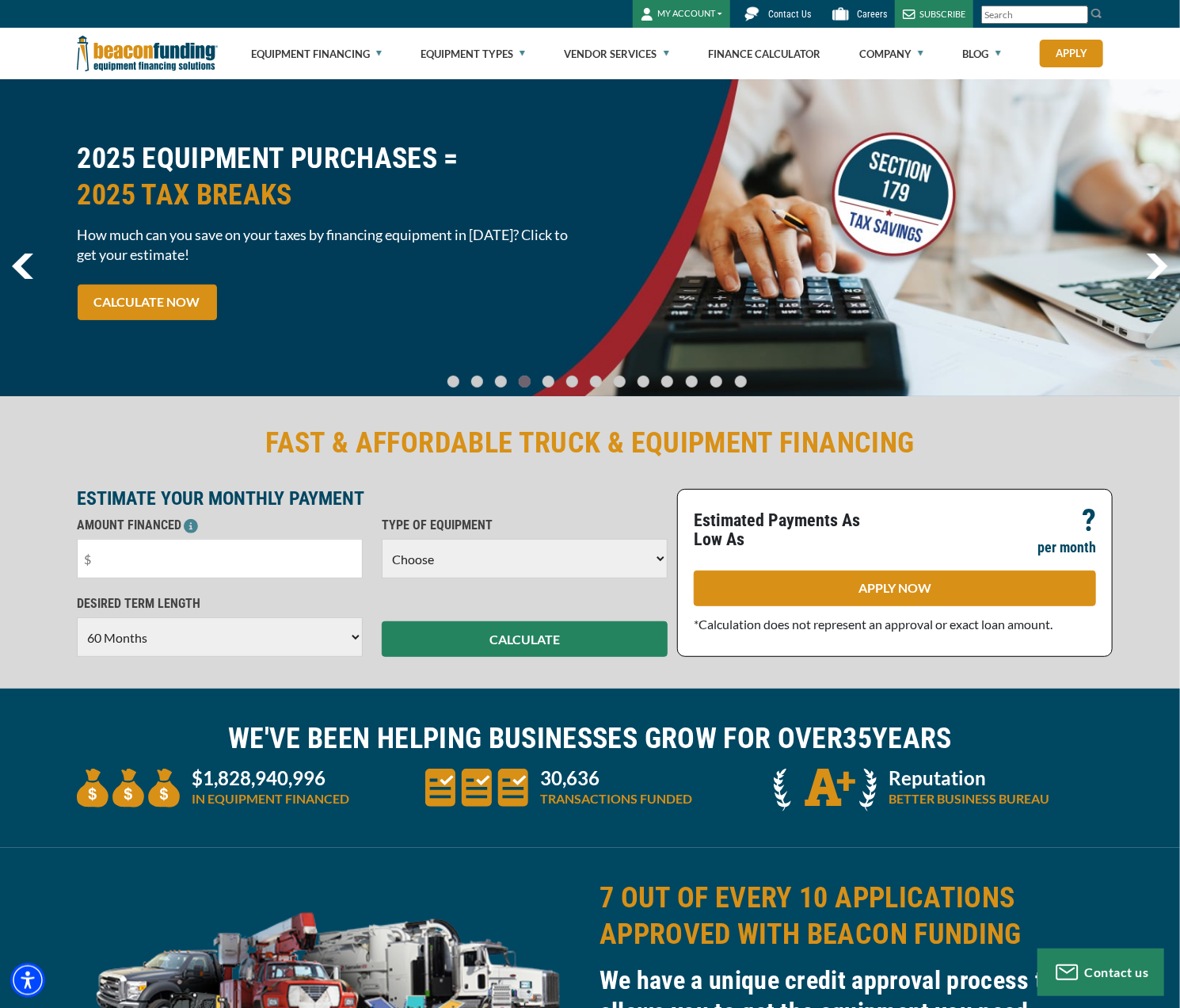
click at [1163, 268] on img "next" at bounding box center [1158, 265] width 22 height 25
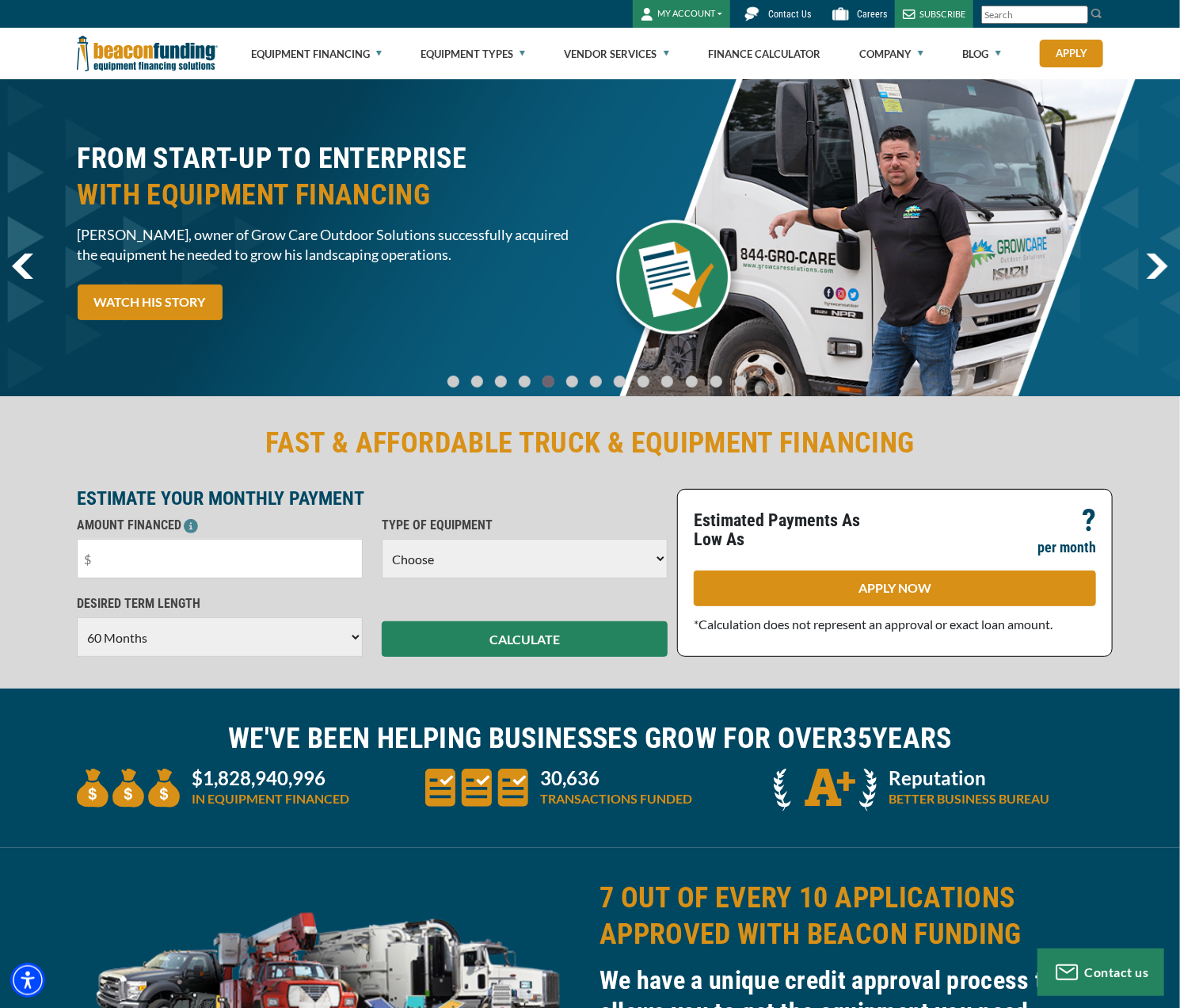
click at [1163, 268] on img "next" at bounding box center [1158, 265] width 22 height 25
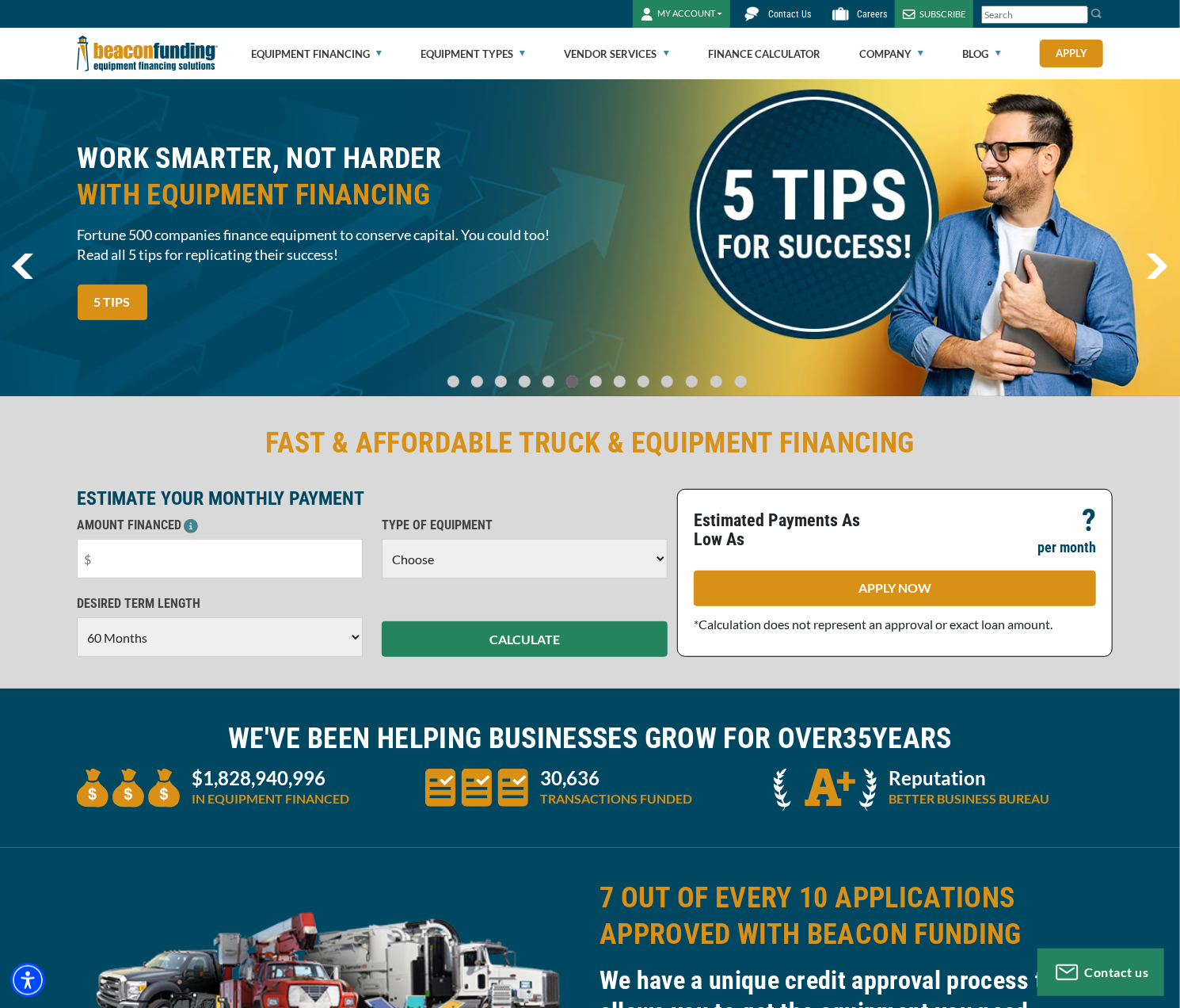
click at [1163, 268] on img "next" at bounding box center [1158, 265] width 22 height 25
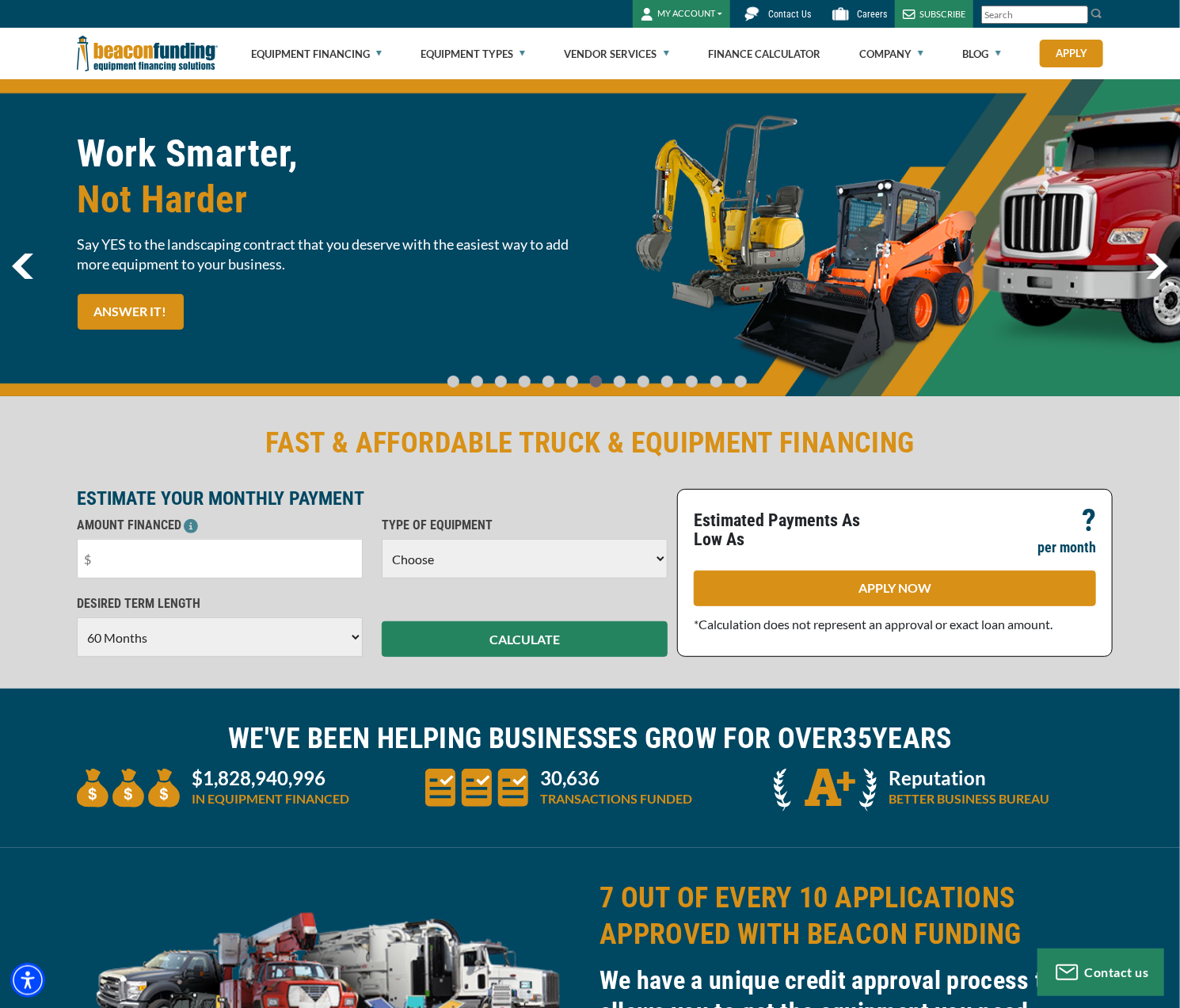
click at [1162, 268] on img "next" at bounding box center [1158, 265] width 22 height 25
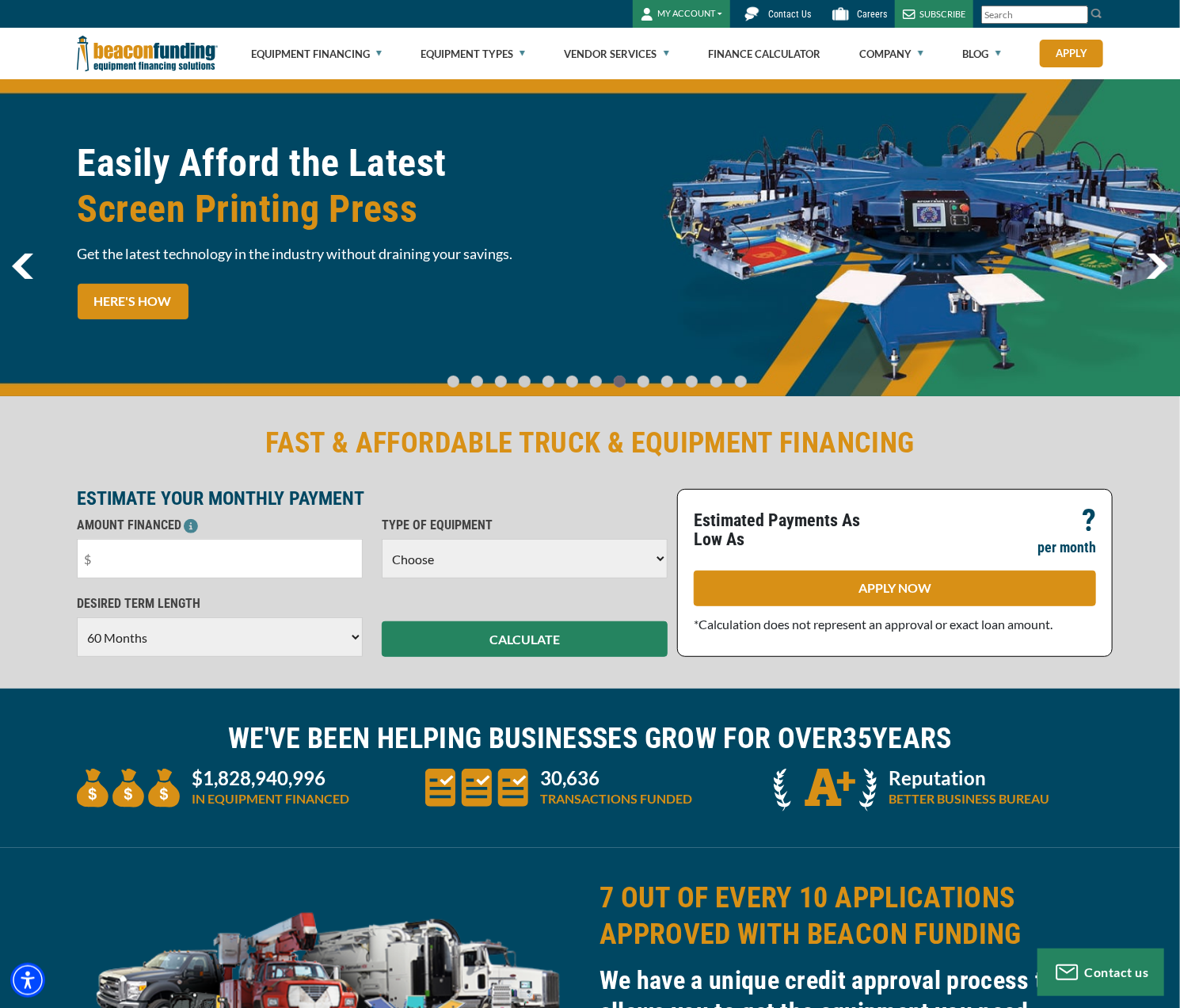
click at [1161, 268] on img "next" at bounding box center [1158, 265] width 22 height 25
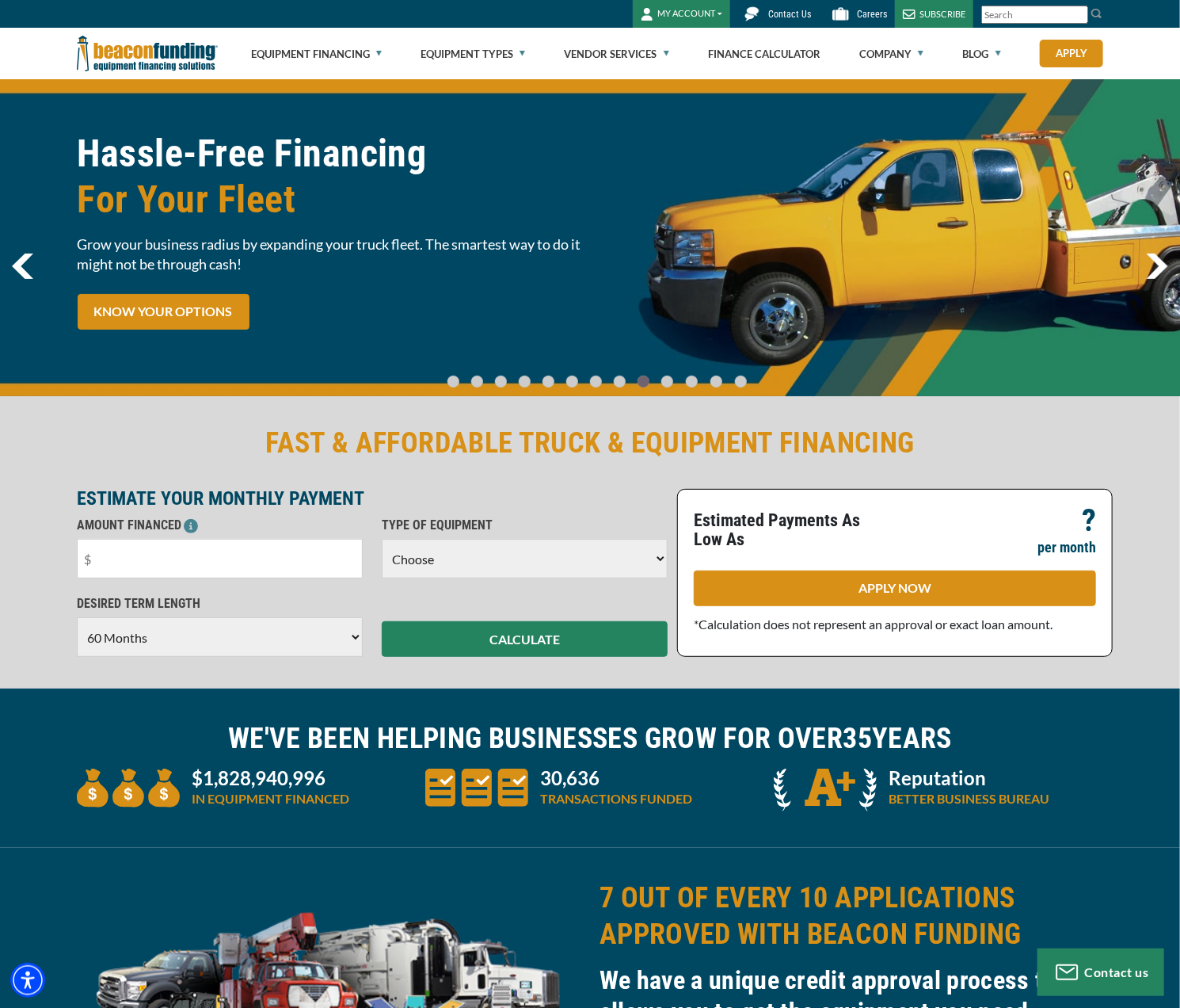
click at [1160, 269] on img "next" at bounding box center [1158, 265] width 22 height 25
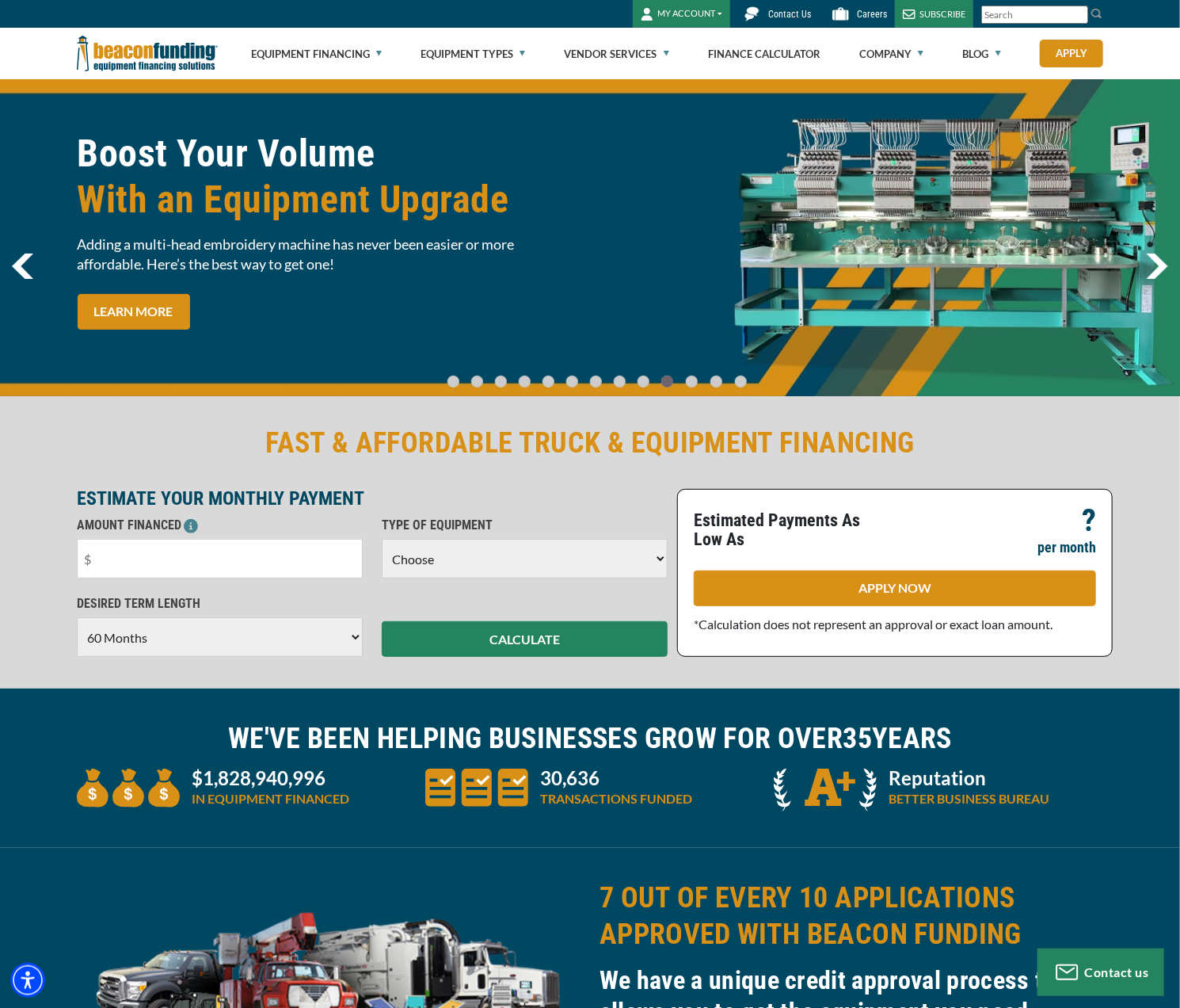
click at [1160, 269] on img "next" at bounding box center [1158, 265] width 22 height 25
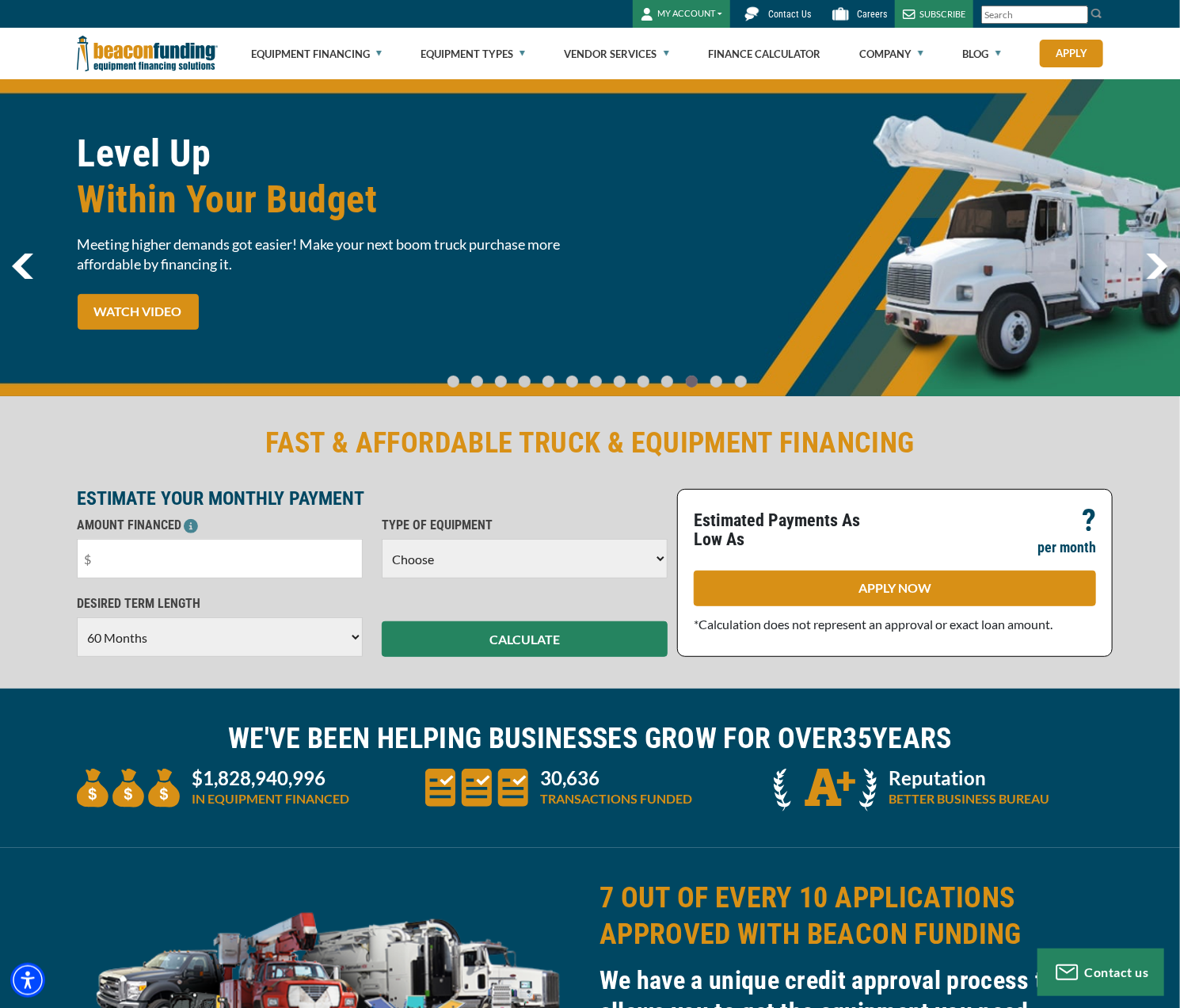
click at [1158, 269] on img "next" at bounding box center [1158, 265] width 22 height 25
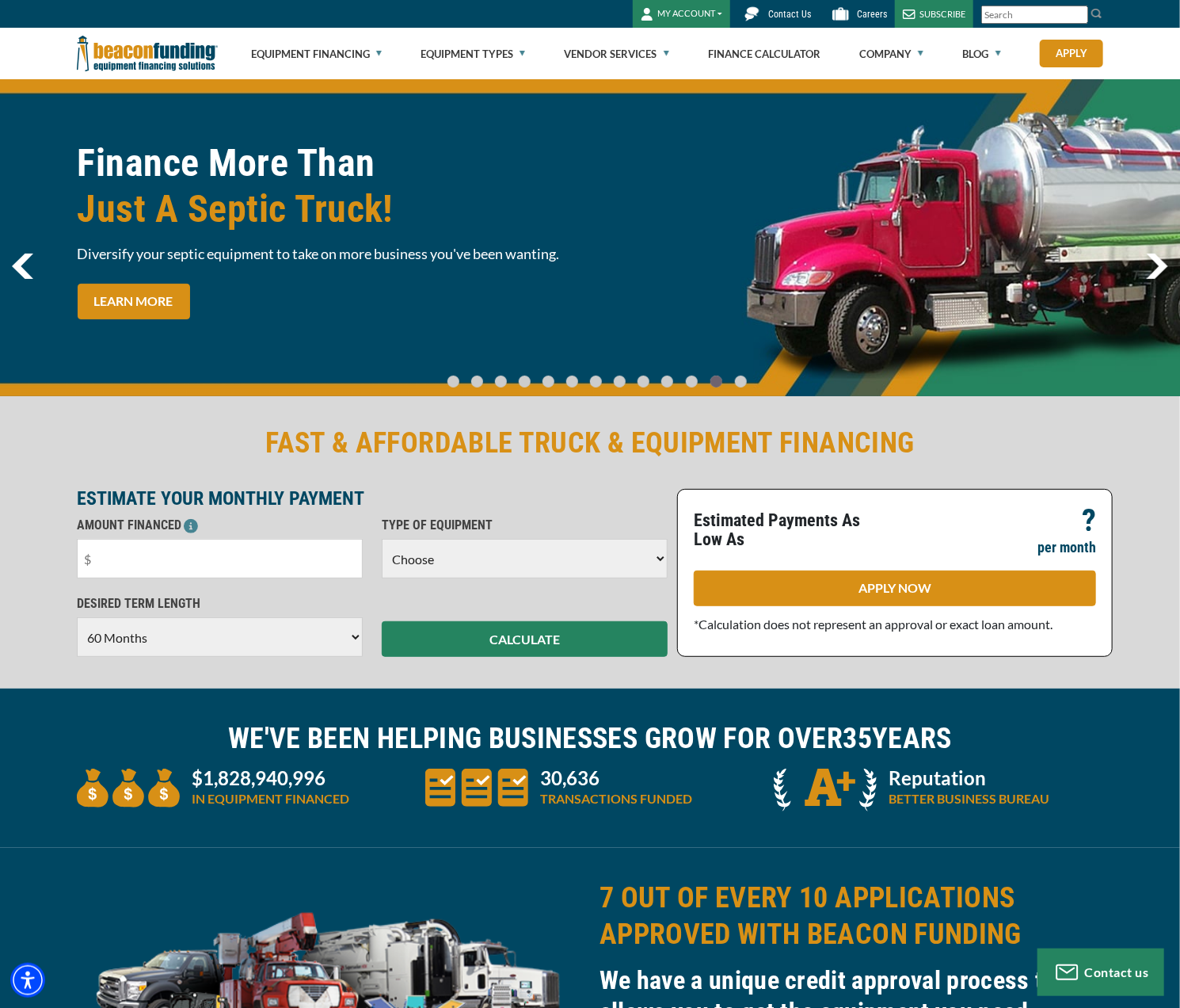
click at [1158, 269] on img "next" at bounding box center [1158, 265] width 22 height 25
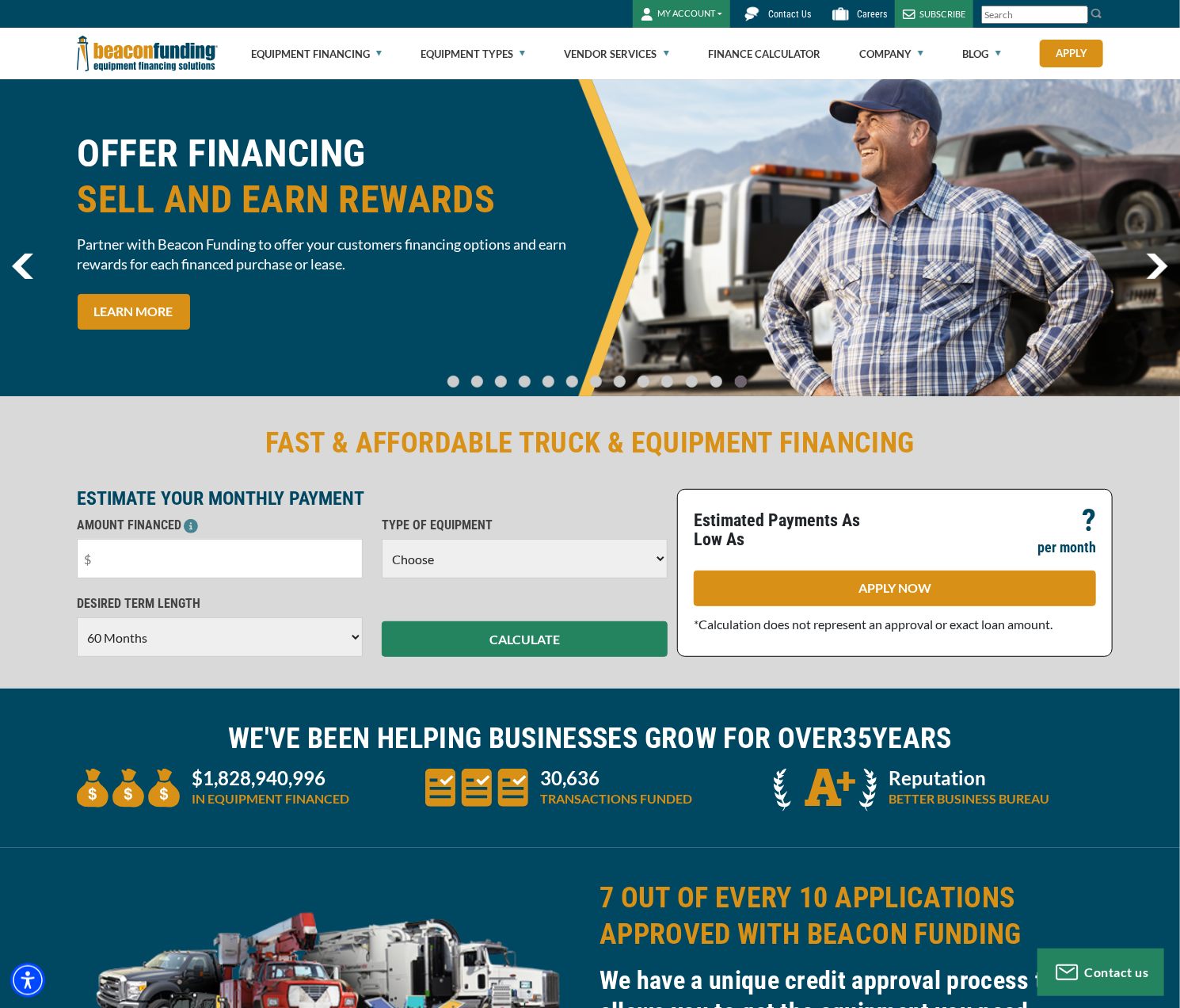
click at [1158, 269] on img "next" at bounding box center [1158, 265] width 22 height 25
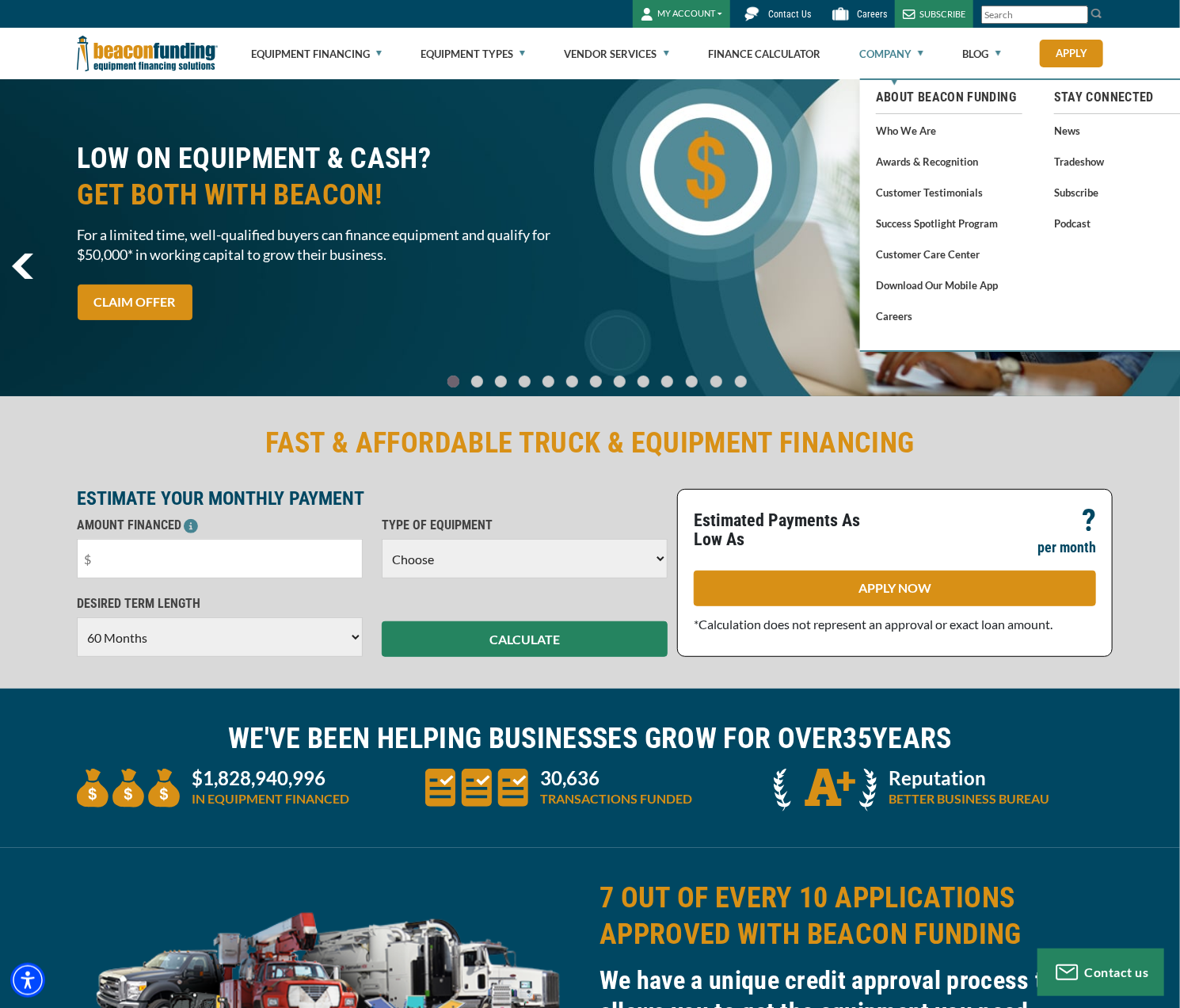
click at [916, 53] on link "Company" at bounding box center [891, 54] width 64 height 50
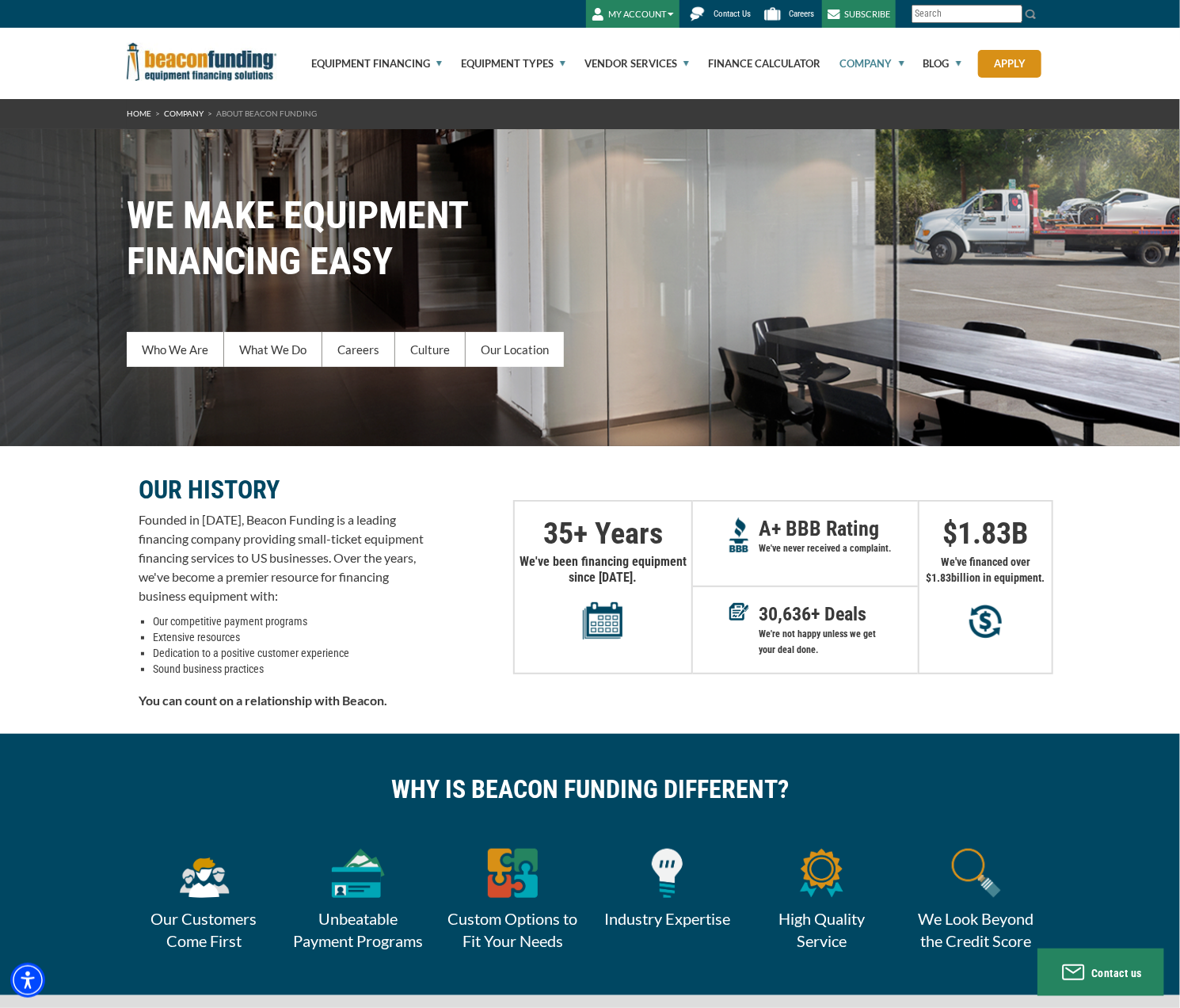
click at [945, 16] on input "Search" at bounding box center [967, 14] width 111 height 19
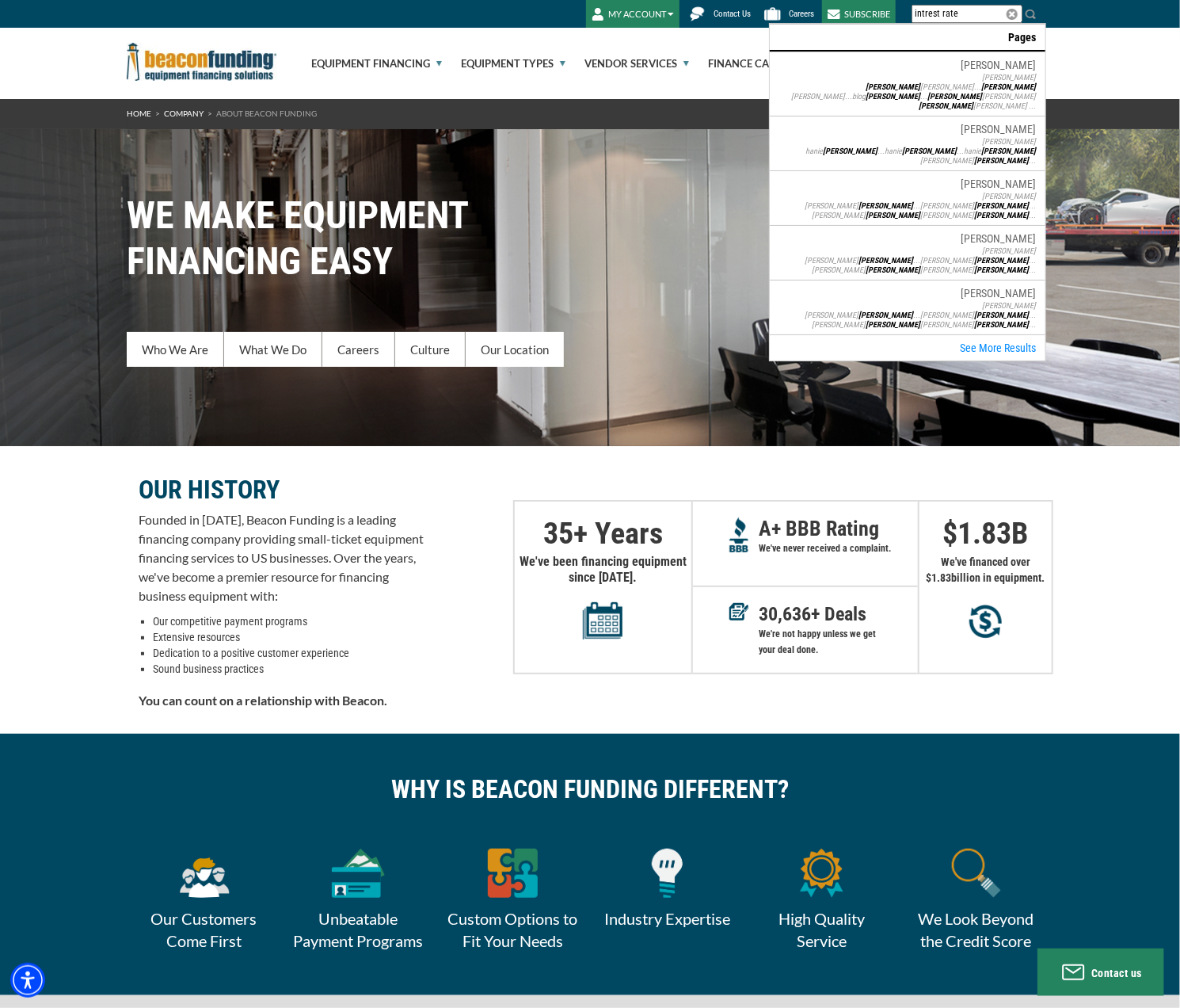
click at [928, 13] on input "intrest rate" at bounding box center [967, 14] width 111 height 19
click at [932, 12] on input "intrest rate" at bounding box center [967, 14] width 111 height 19
click at [941, 13] on input "intrest rate" at bounding box center [967, 14] width 111 height 19
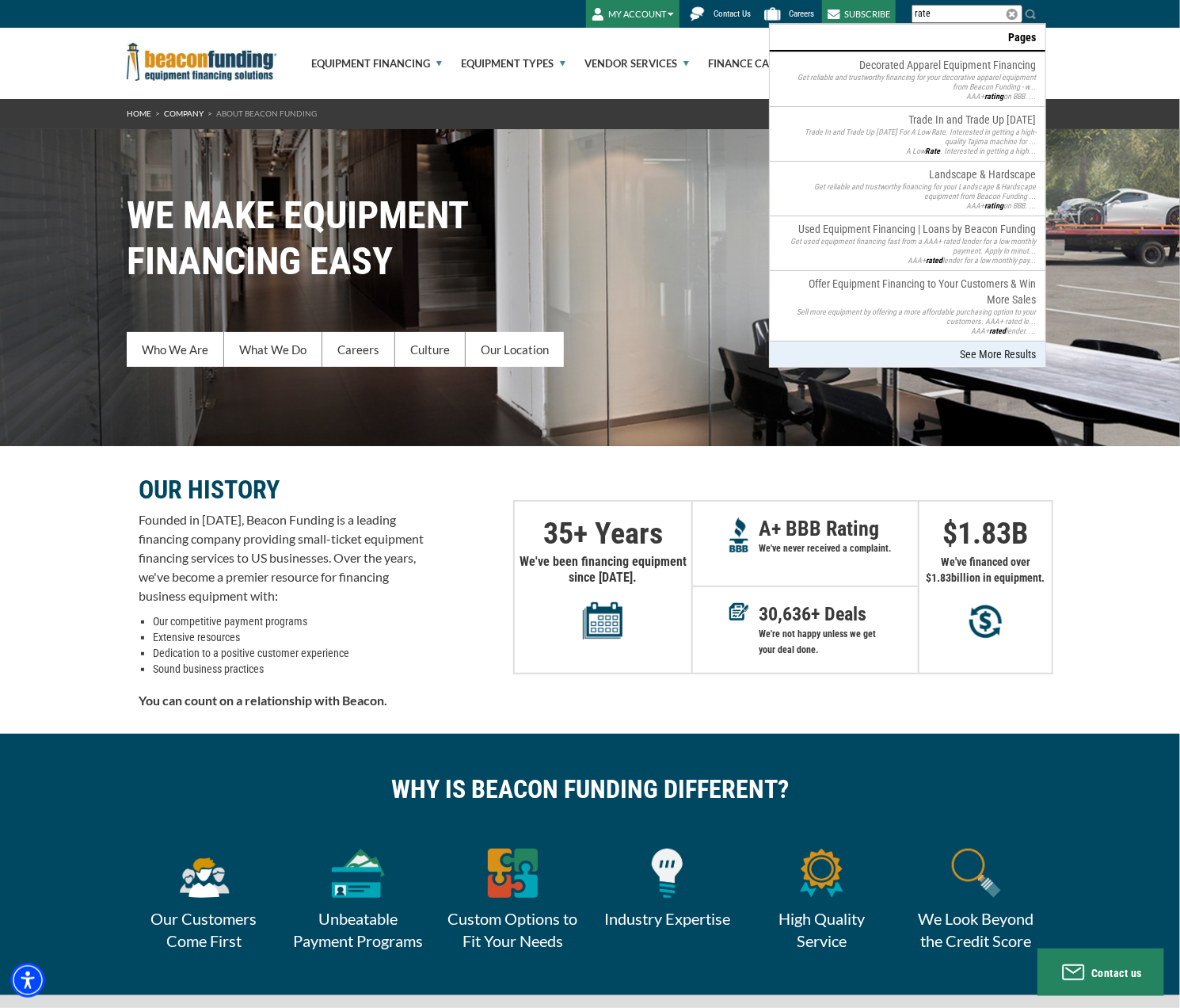
click at [1004, 351] on link "See More Results" at bounding box center [999, 355] width 76 height 13
click at [981, 348] on link "See More Results" at bounding box center [999, 355] width 76 height 13
click at [976, 15] on input "rate" at bounding box center [967, 14] width 111 height 19
type input "r"
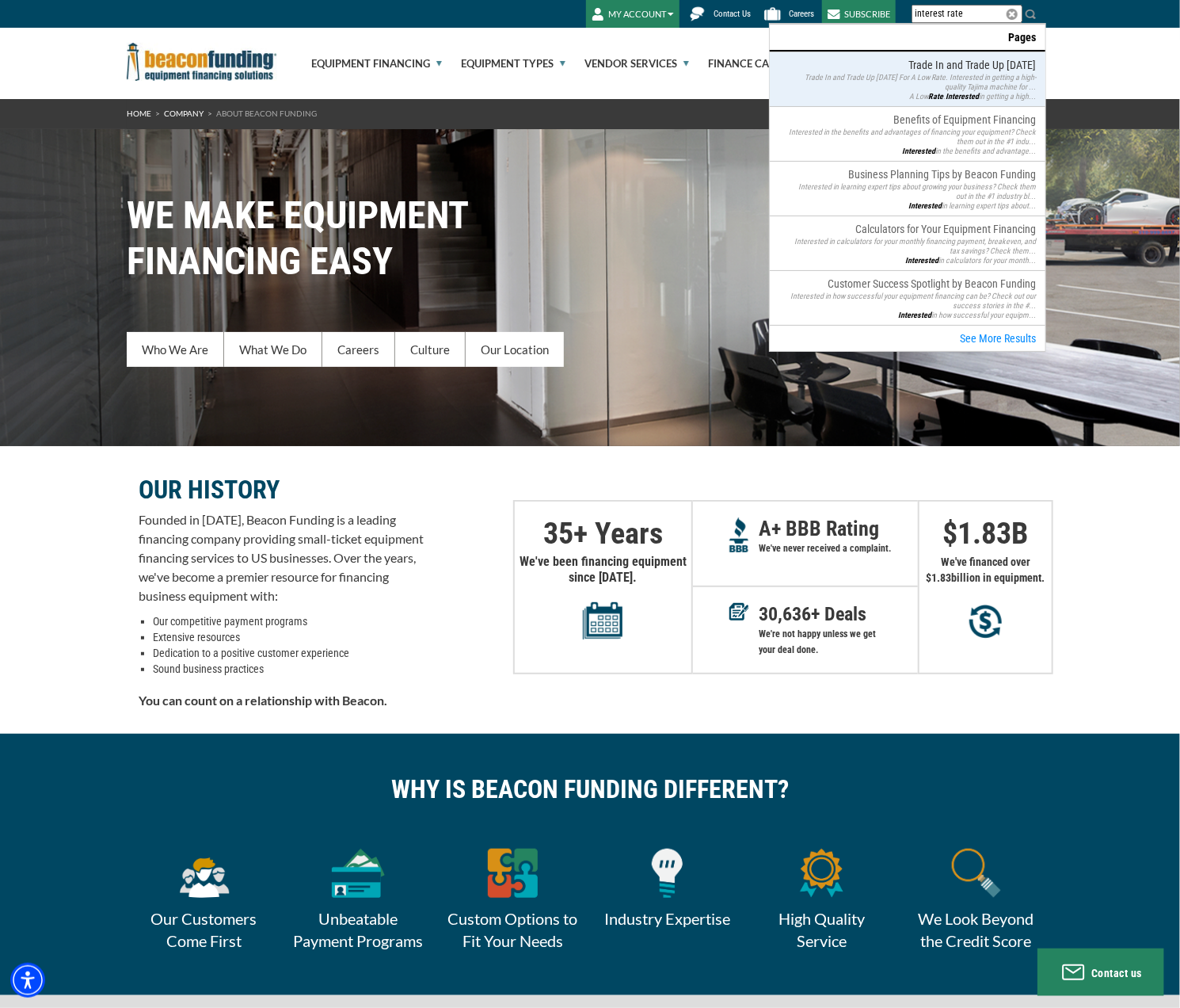
type input "interest rate"
click at [971, 87] on p "Trade In and Trade Up [DATE] For A Low Rate. Interested in getting a high-quali…" at bounding box center [911, 82] width 248 height 19
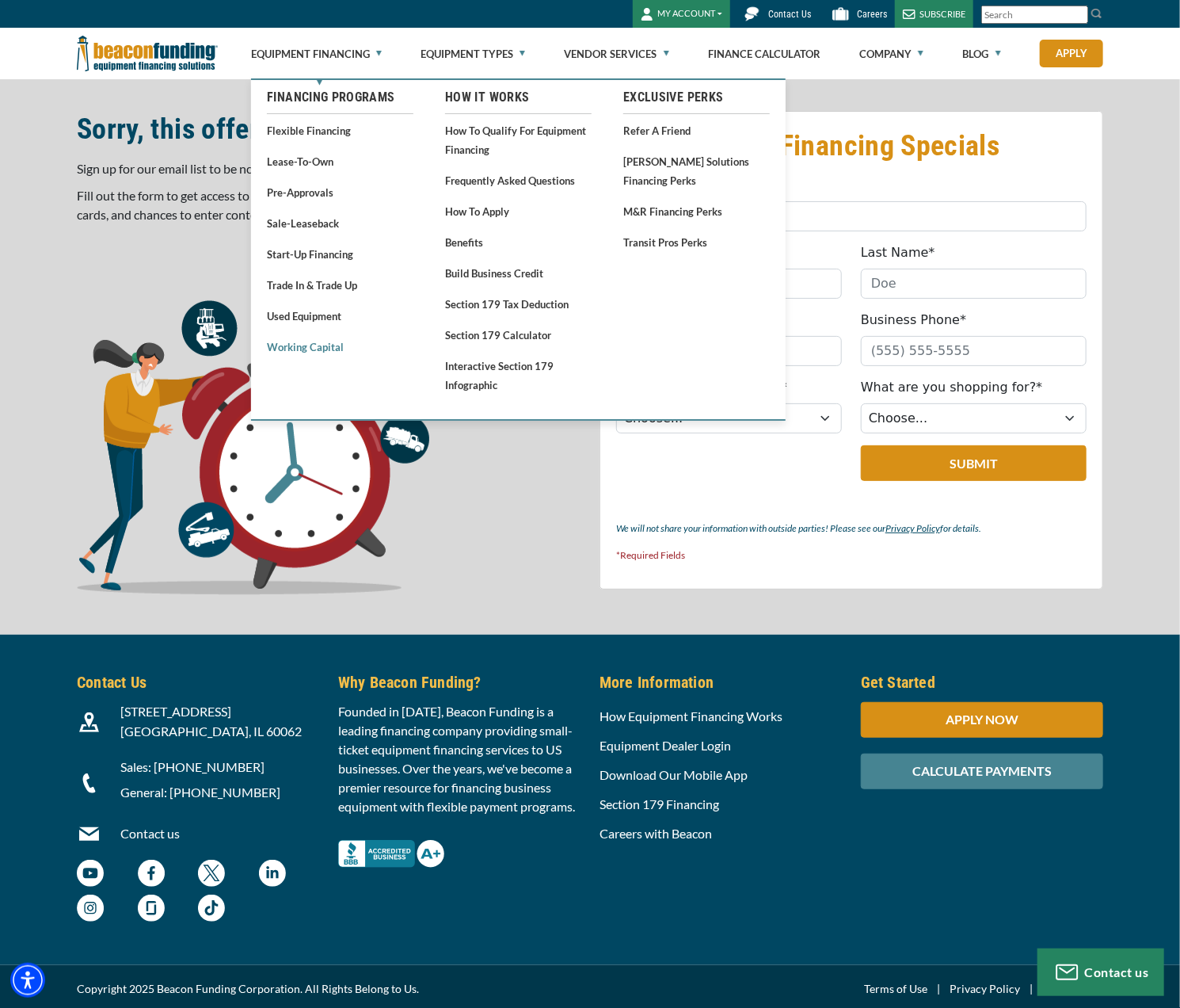
click at [317, 352] on link "Working Capital" at bounding box center [340, 346] width 146 height 20
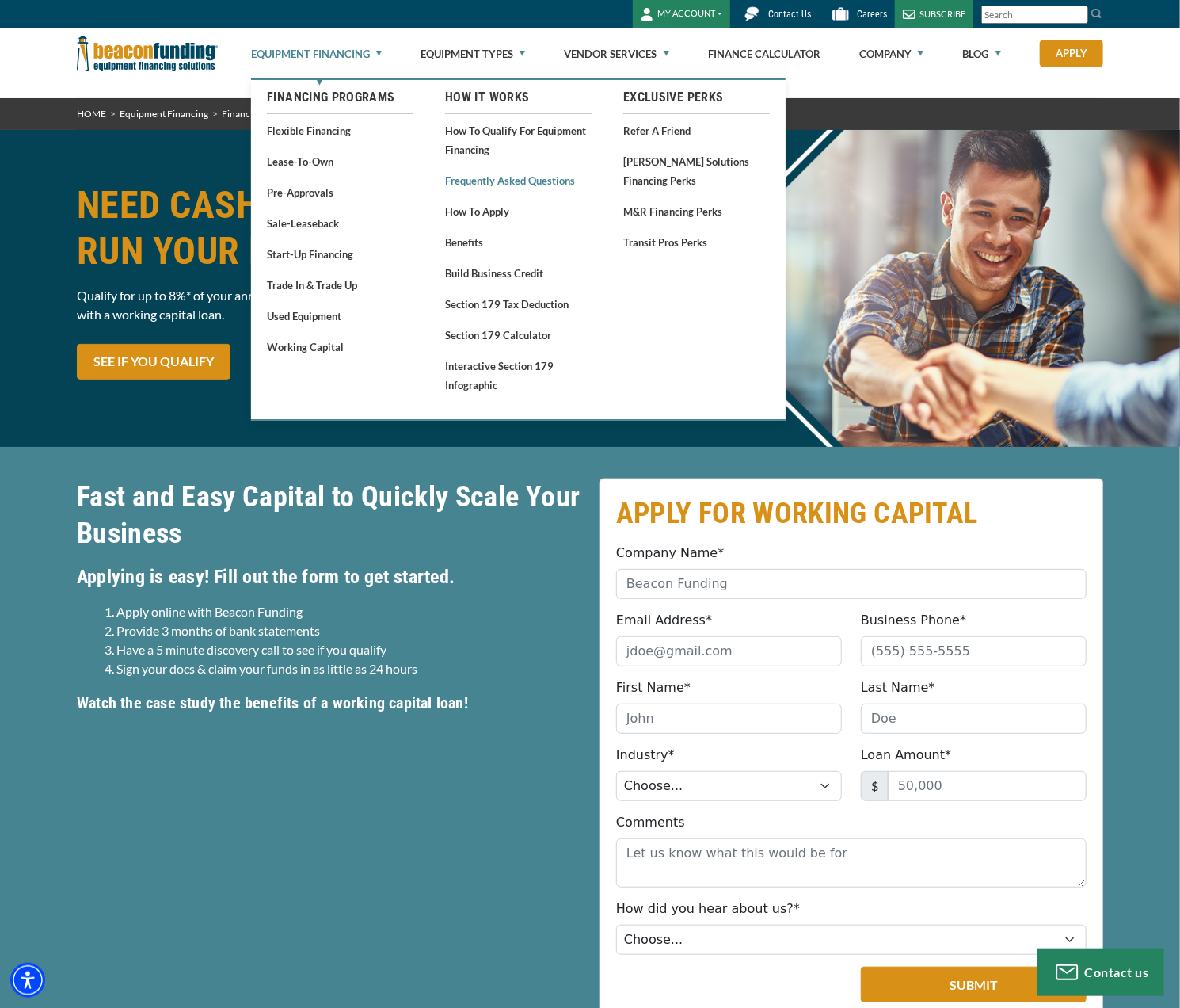
click at [492, 177] on link "Frequently Asked Questions" at bounding box center [517, 180] width 146 height 20
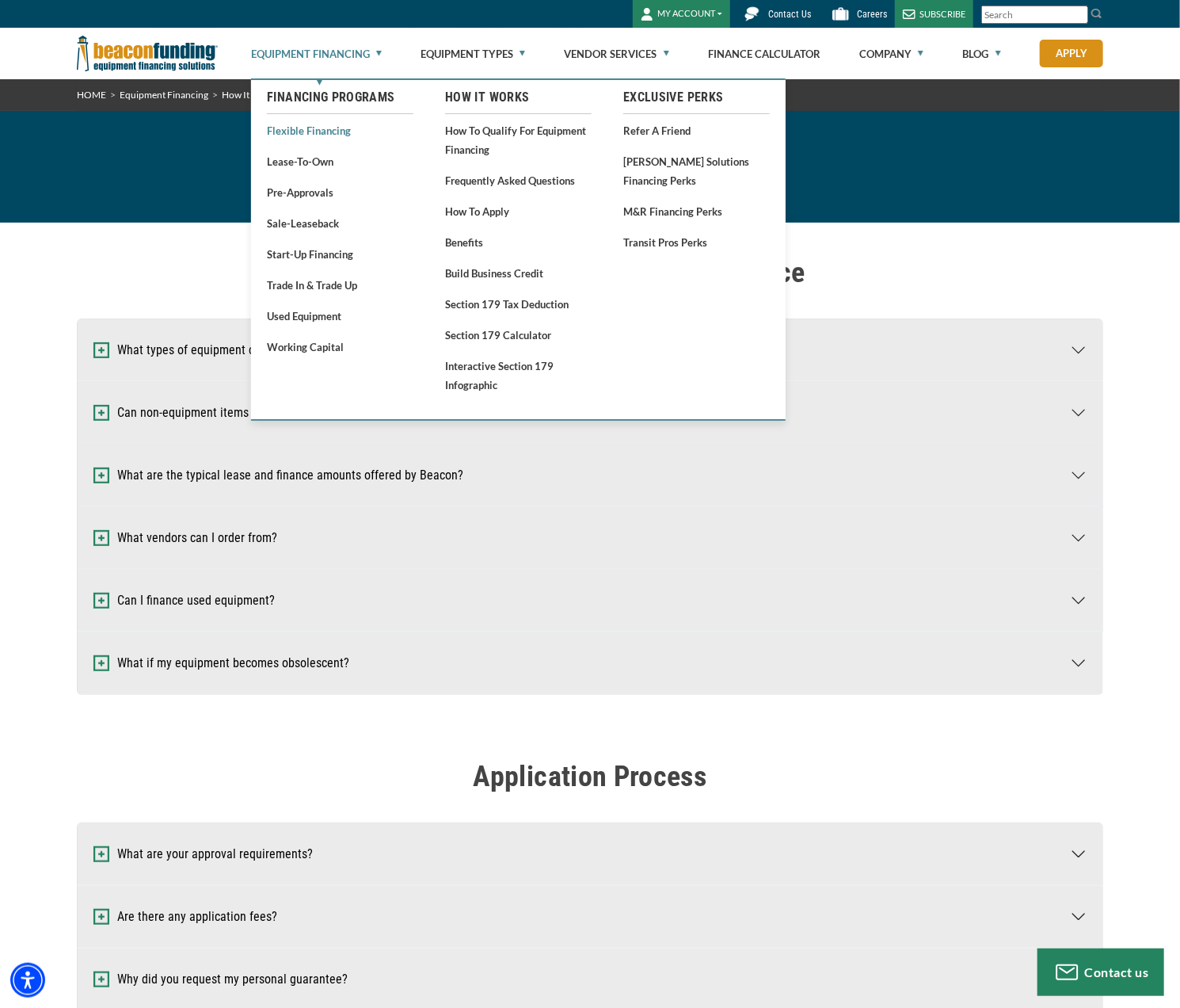
drag, startPoint x: 329, startPoint y: 104, endPoint x: 323, endPoint y: 132, distance: 28.6
click at [323, 132] on link "Flexible Financing" at bounding box center [340, 129] width 146 height 20
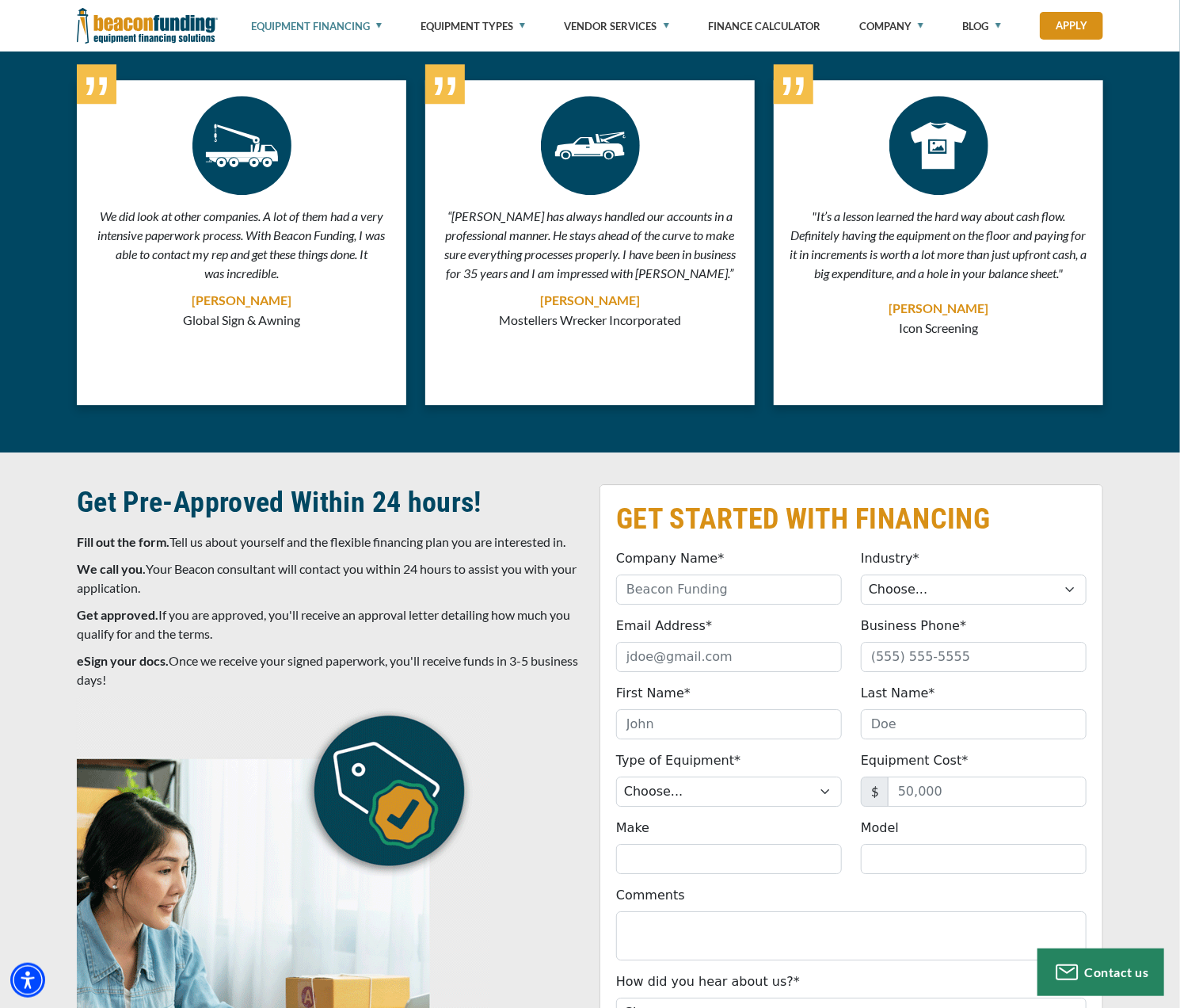
scroll to position [5387, 0]
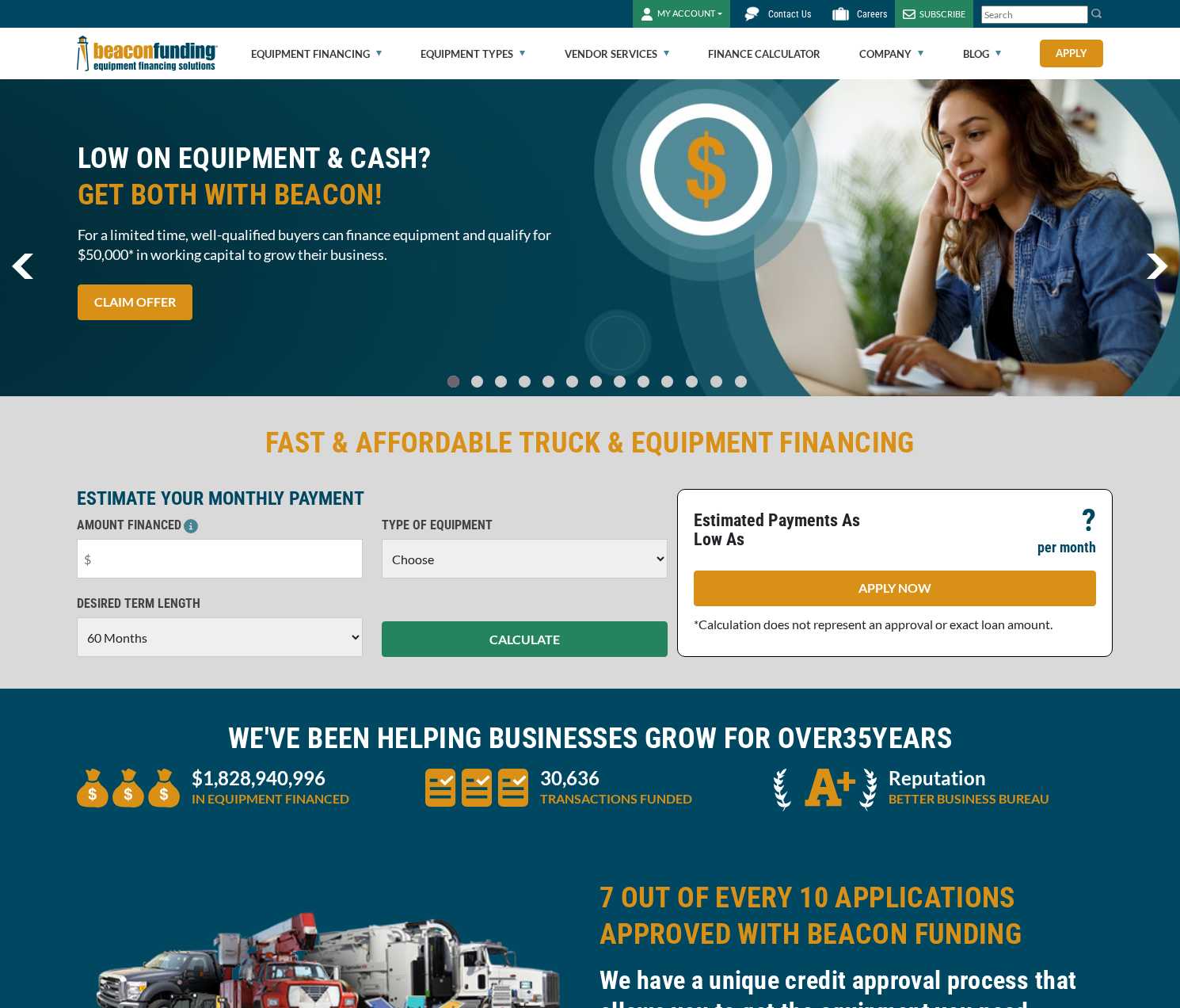
select select "60"
click at [526, 564] on select "Choose Backhoe Boom/Bucket Truck Chipper Commercial Mower Crane DTG/DTF Printin…" at bounding box center [524, 558] width 286 height 40
select select "6"
click at [382, 539] on select "Choose Backhoe Boom/Bucket Truck Chipper Commercial Mower Crane DTG/DTF Printin…" at bounding box center [524, 558] width 286 height 40
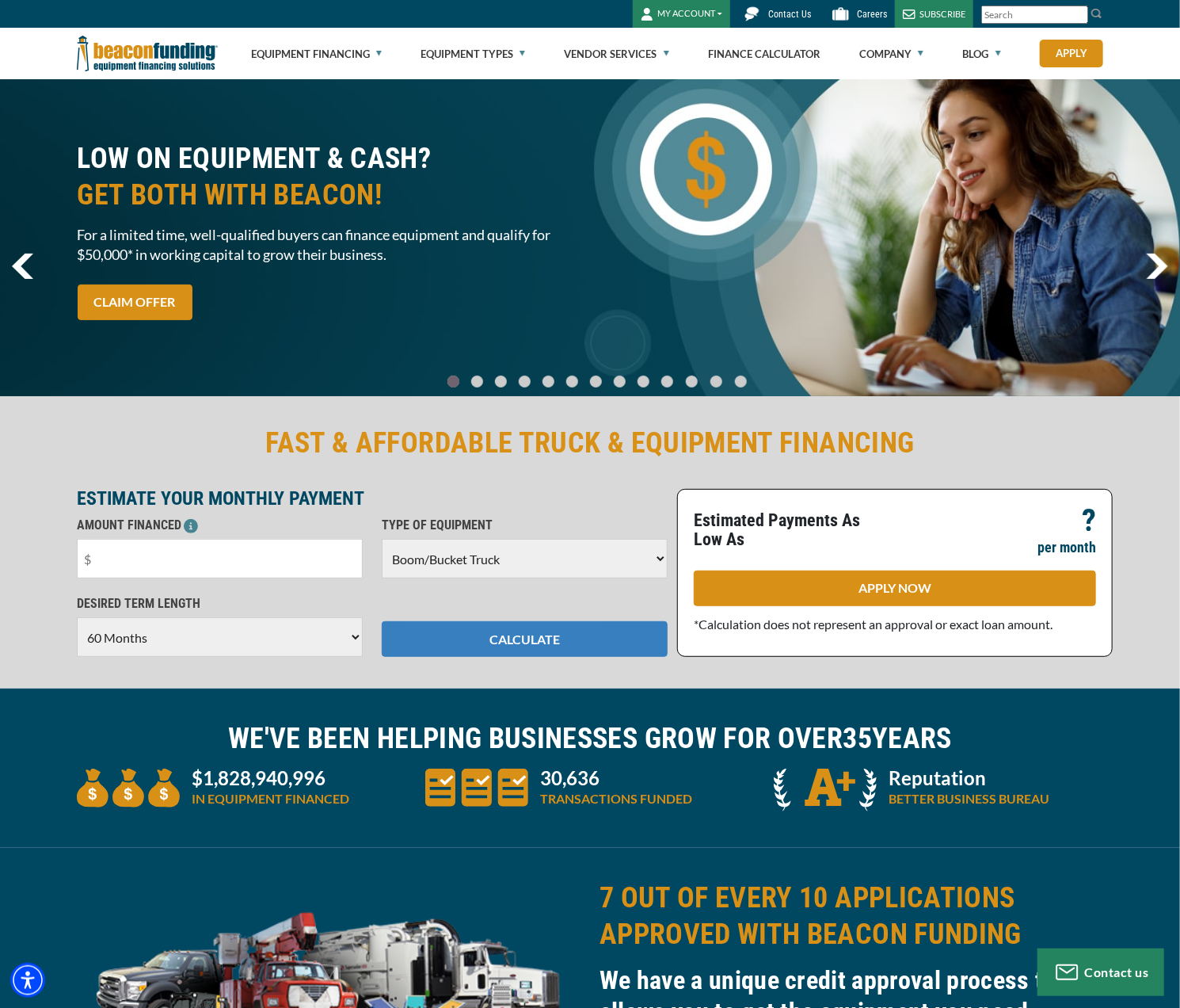
click at [482, 642] on button "CALCULATE" at bounding box center [524, 638] width 286 height 35
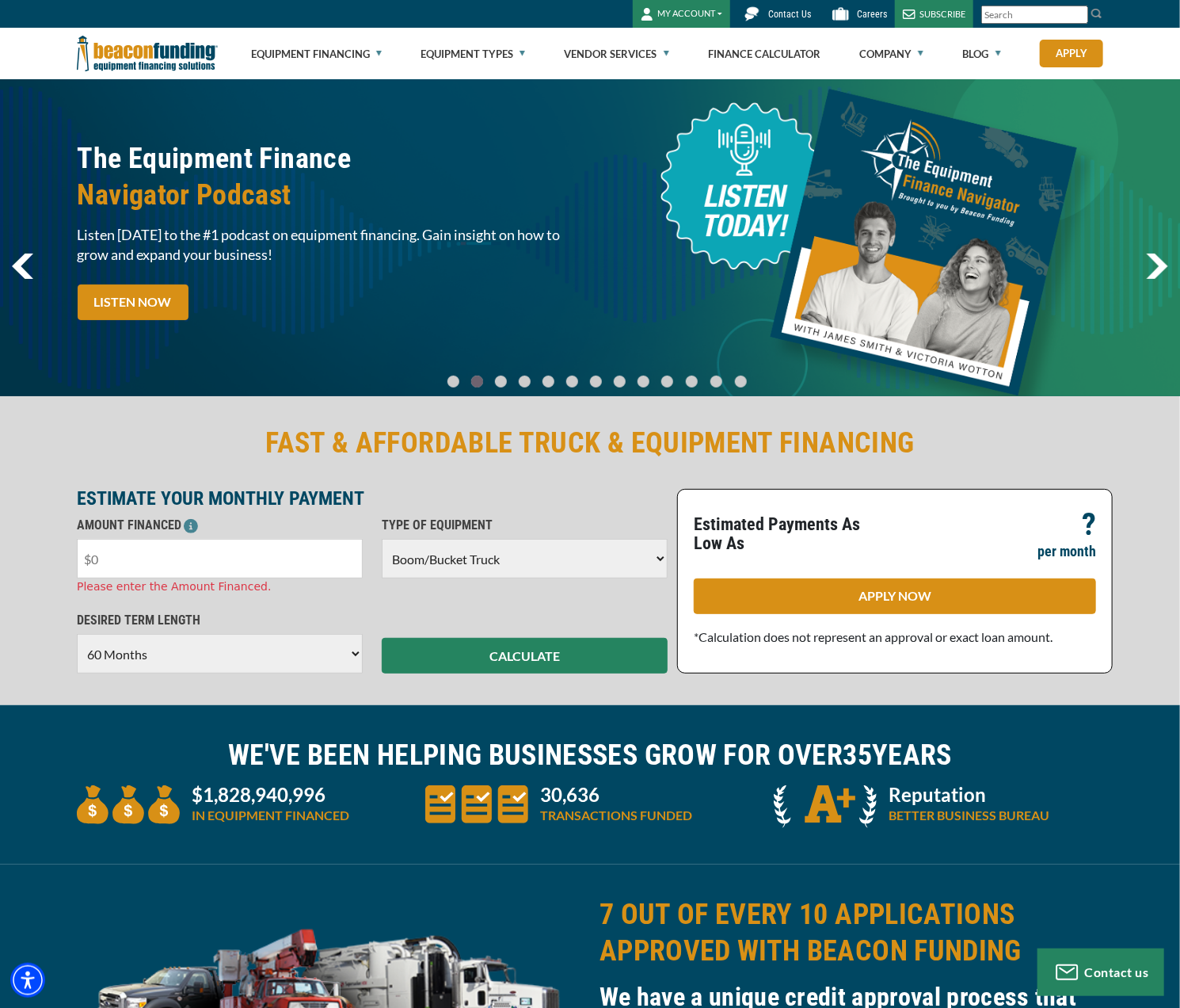
click at [157, 559] on input "text" at bounding box center [220, 558] width 286 height 40
type input "$79,000"
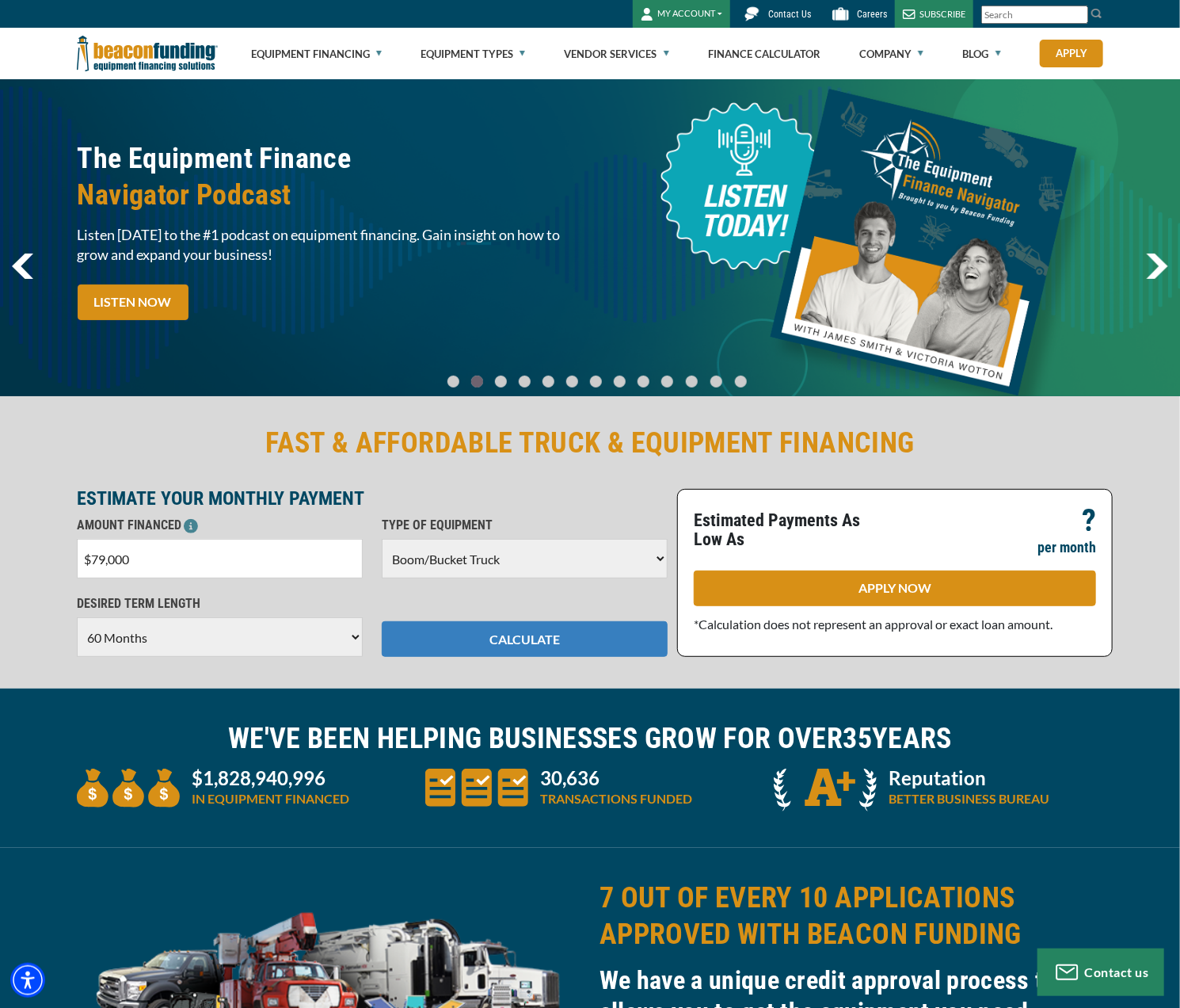
click at [443, 653] on button "CALCULATE" at bounding box center [524, 638] width 286 height 35
